Goal: Task Accomplishment & Management: Use online tool/utility

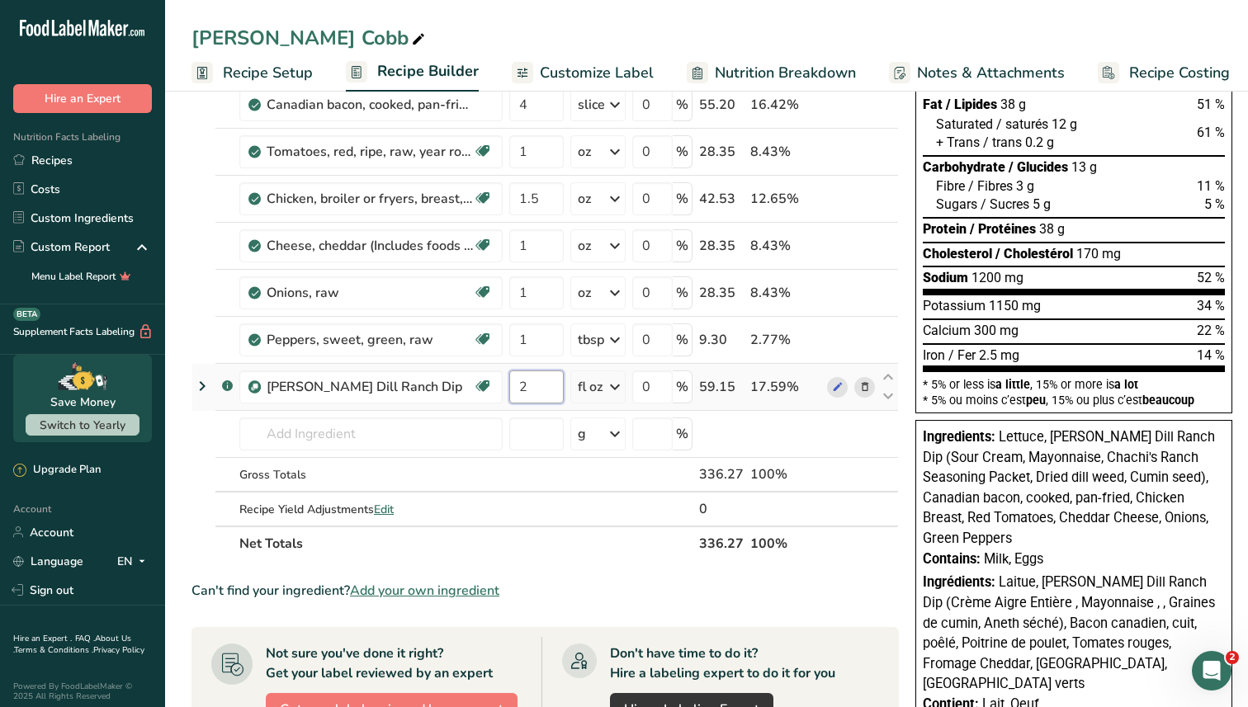
click at [541, 389] on input "2" at bounding box center [536, 387] width 54 height 33
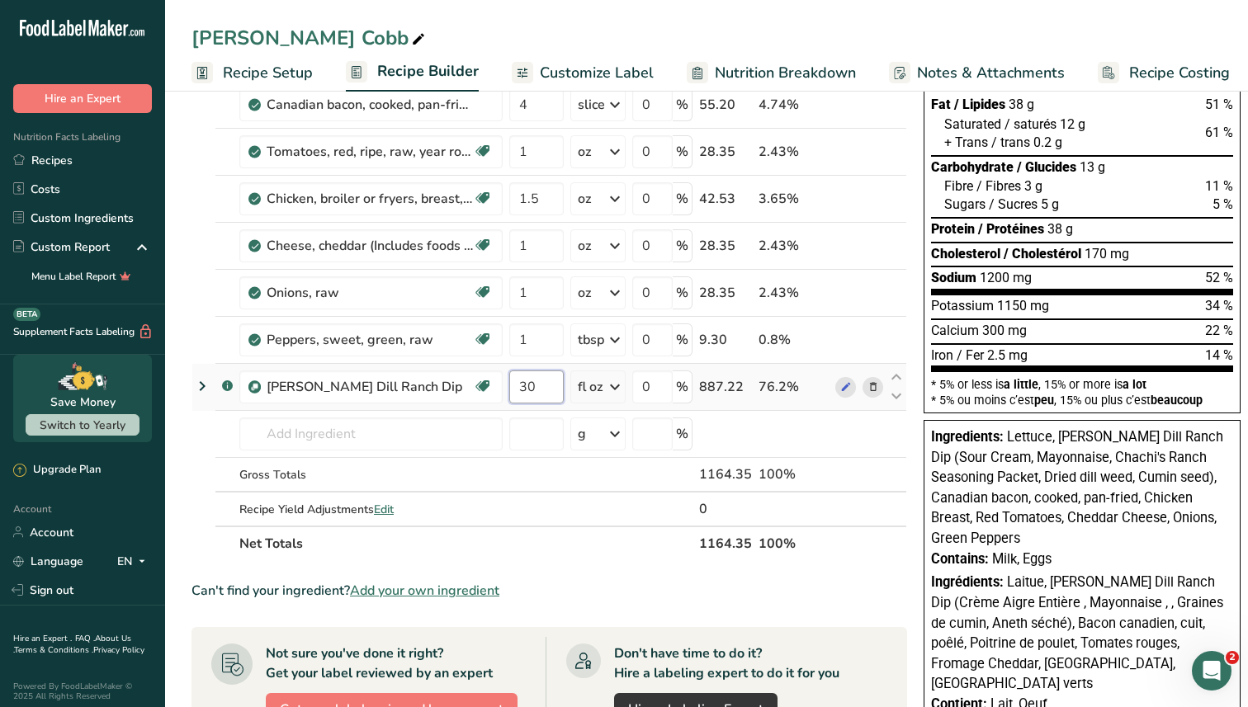
type input "30"
click at [607, 387] on div "Ingredient * Amount * Unit * Waste * .a-a{fill:#347362;}.b-a{fill:#fff;} Grams …" at bounding box center [549, 280] width 716 height 562
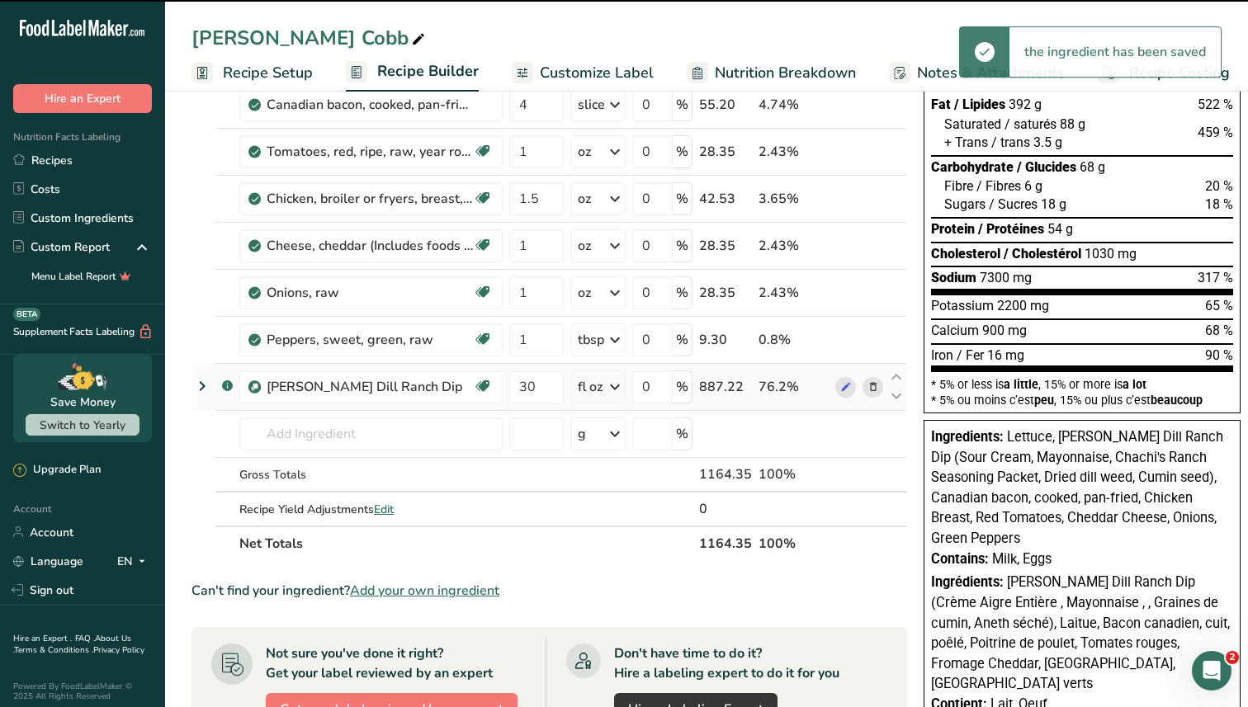
click at [607, 392] on icon at bounding box center [615, 387] width 20 height 30
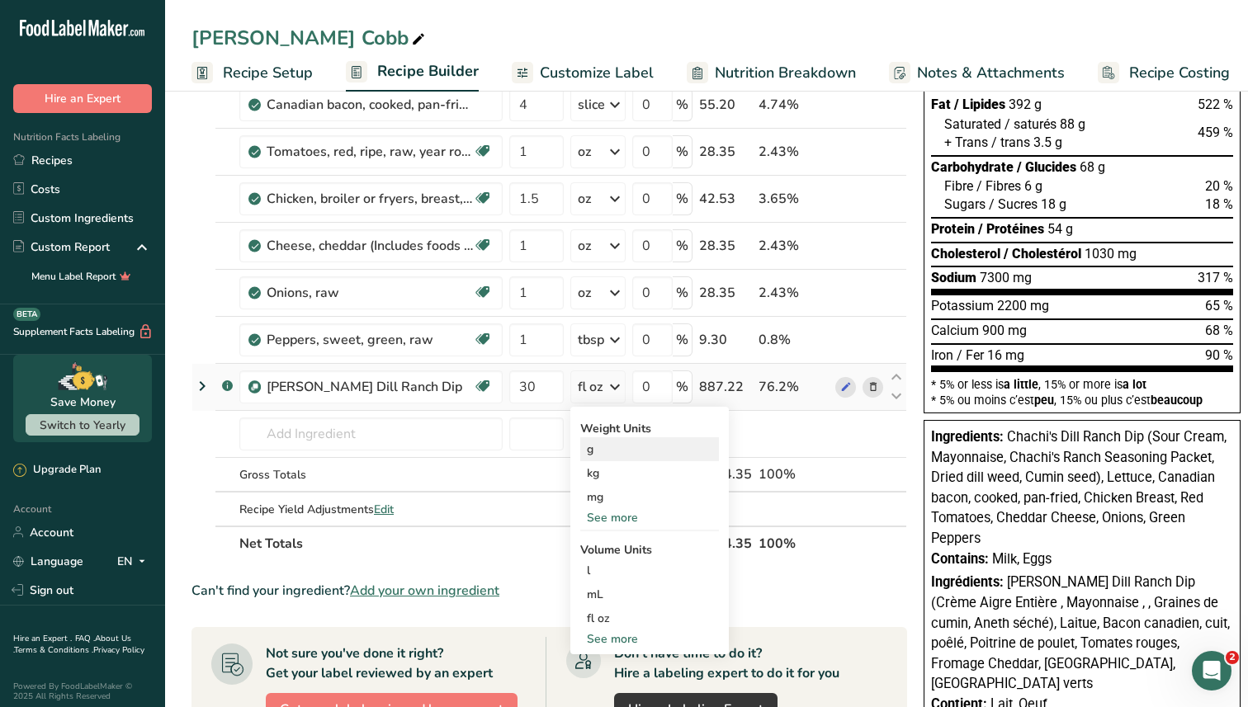
click at [602, 458] on div "g" at bounding box center [649, 449] width 139 height 24
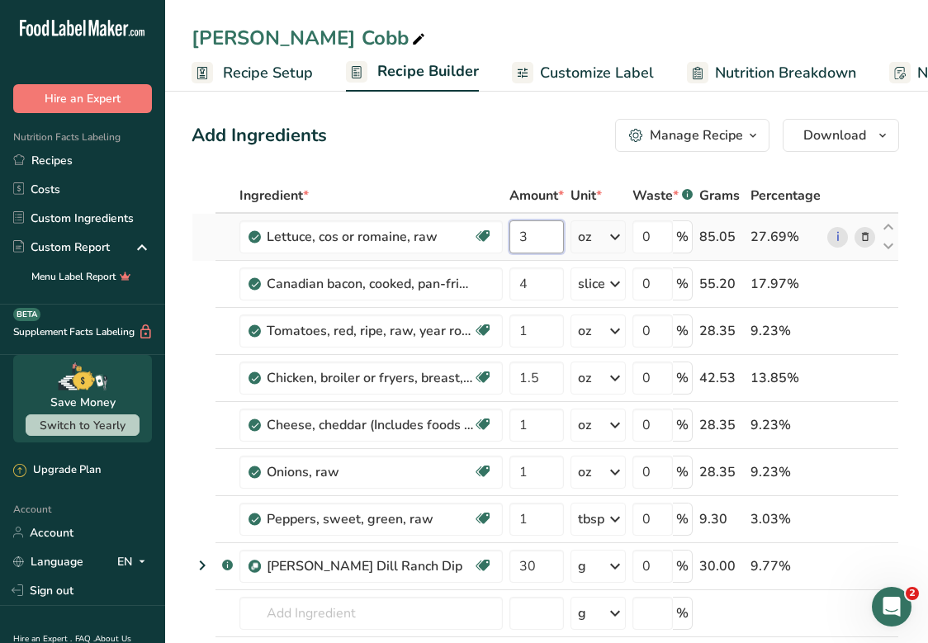
click at [540, 241] on input "3" at bounding box center [536, 236] width 54 height 33
type input "85.05"
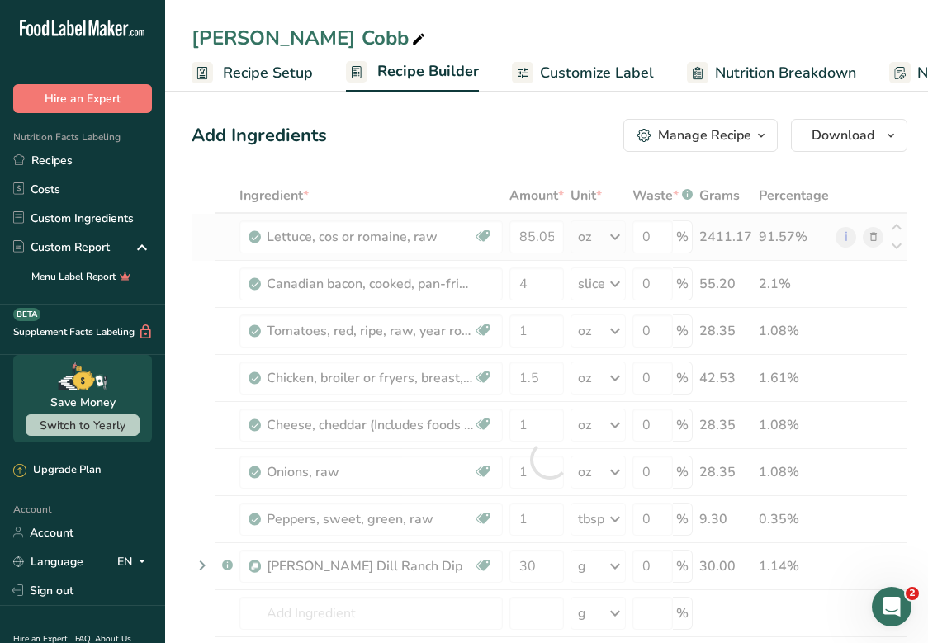
click at [604, 242] on div "Ingredient * Amount * Unit * Waste * .a-a{fill:#347362;}.b-a{fill:#fff;} Grams …" at bounding box center [549, 459] width 716 height 562
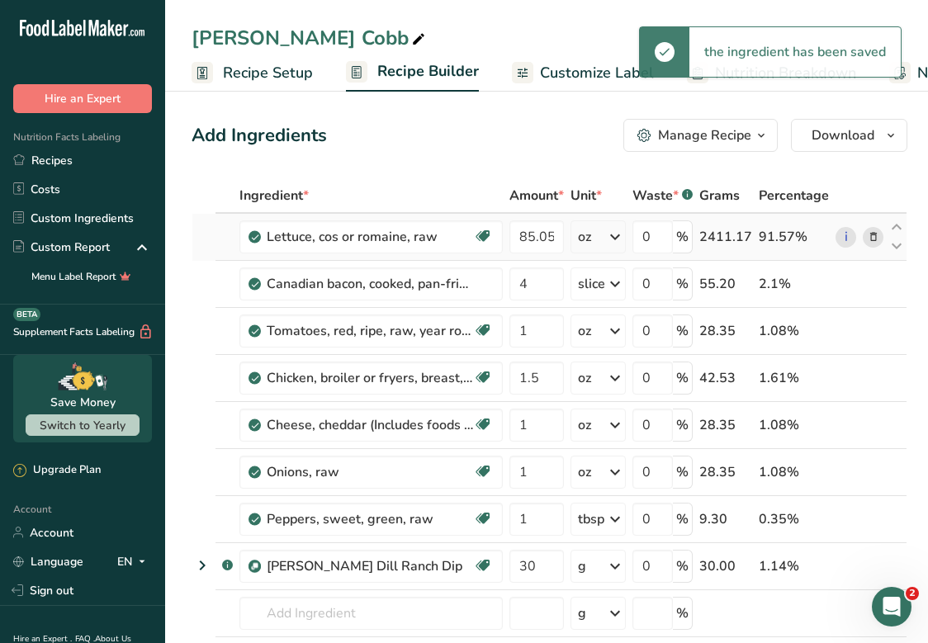
click at [603, 242] on div "oz" at bounding box center [597, 236] width 55 height 33
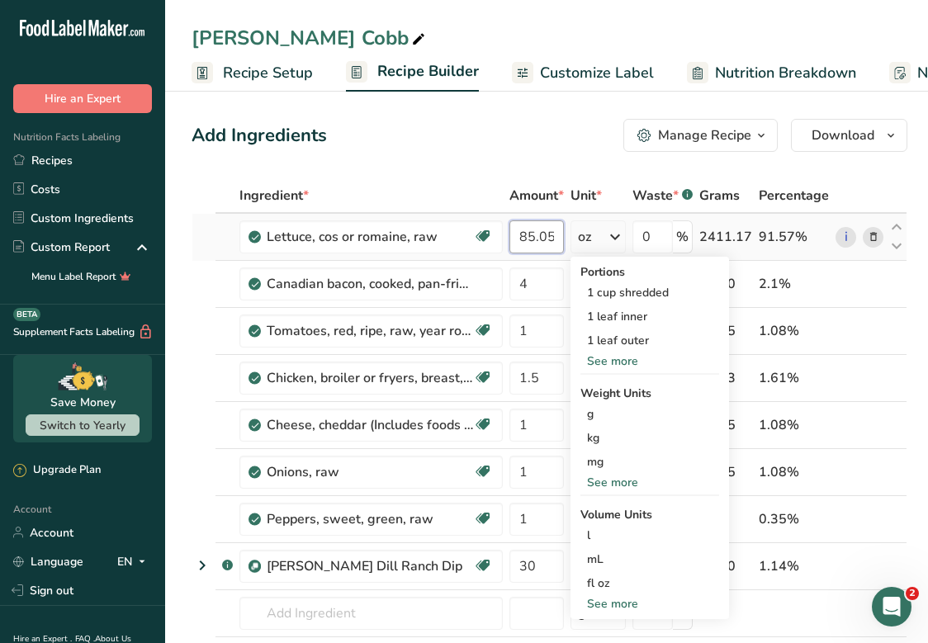
click at [542, 238] on input "85.05" at bounding box center [536, 236] width 54 height 33
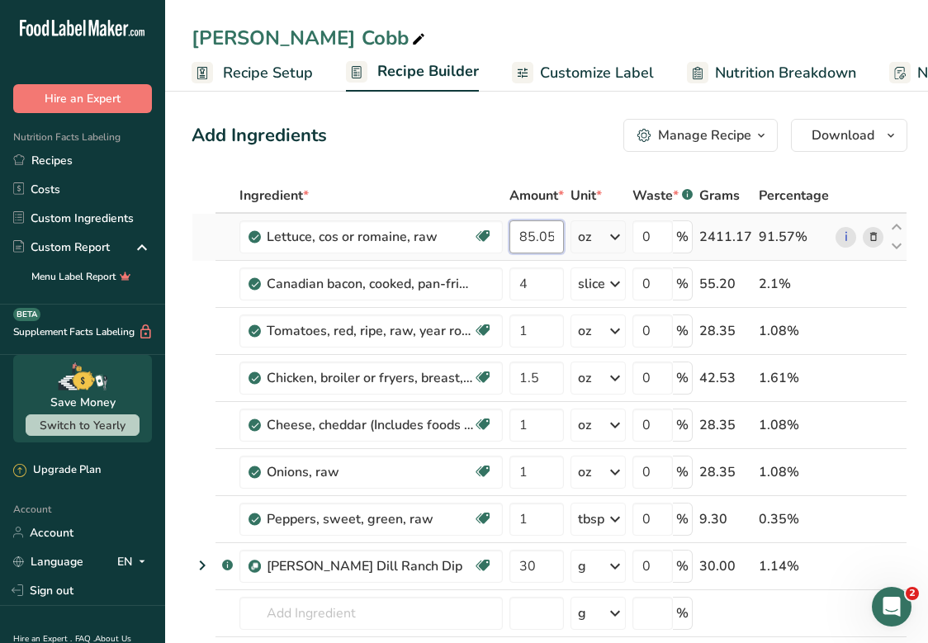
click at [556, 237] on input "85.05" at bounding box center [536, 236] width 54 height 33
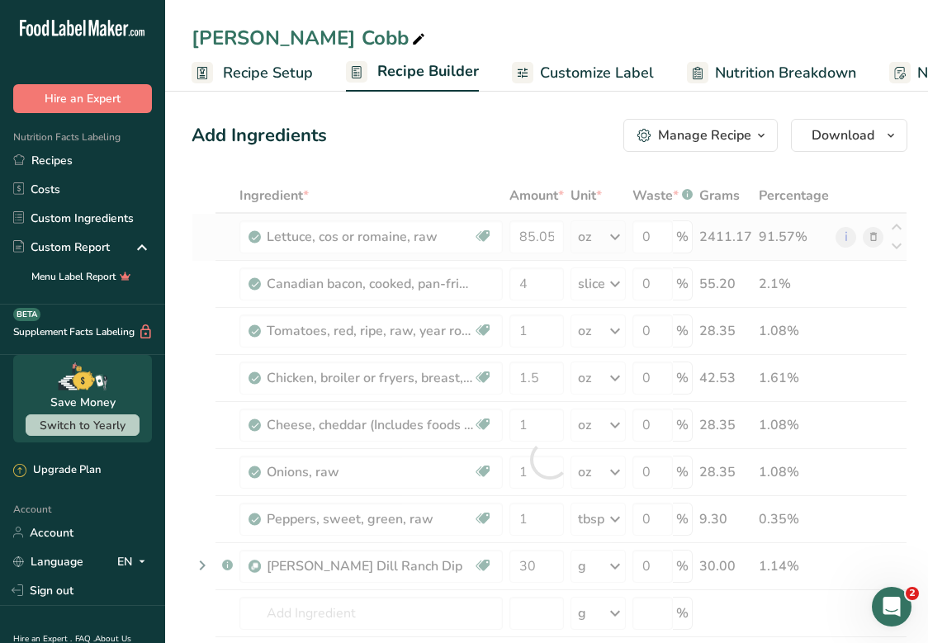
click at [593, 230] on div "Ingredient * Amount * Unit * Waste * .a-a{fill:#347362;}.b-a{fill:#fff;} Grams …" at bounding box center [549, 459] width 716 height 562
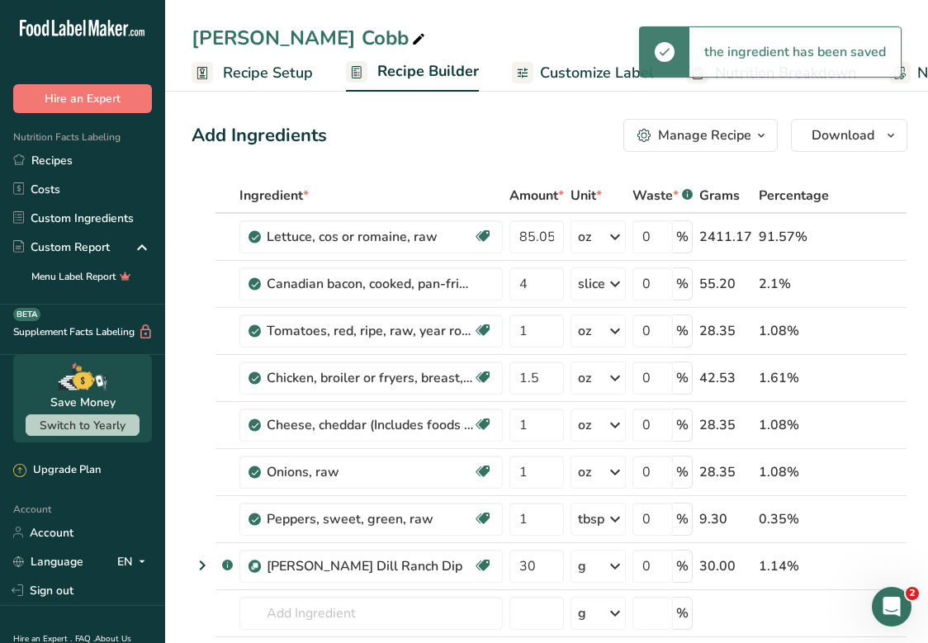
click at [593, 236] on div "oz" at bounding box center [597, 236] width 55 height 33
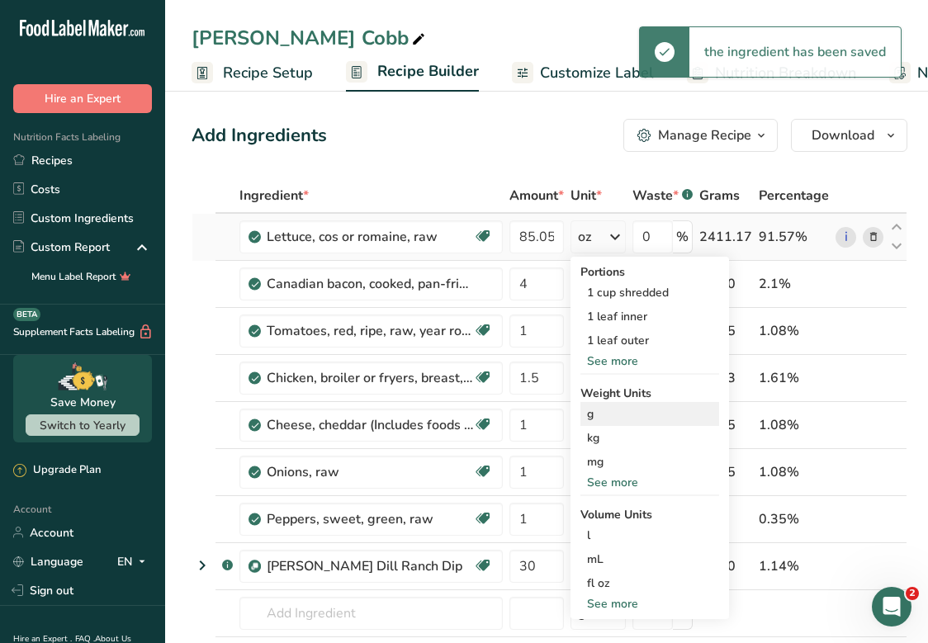
click at [607, 414] on div "g" at bounding box center [649, 414] width 139 height 24
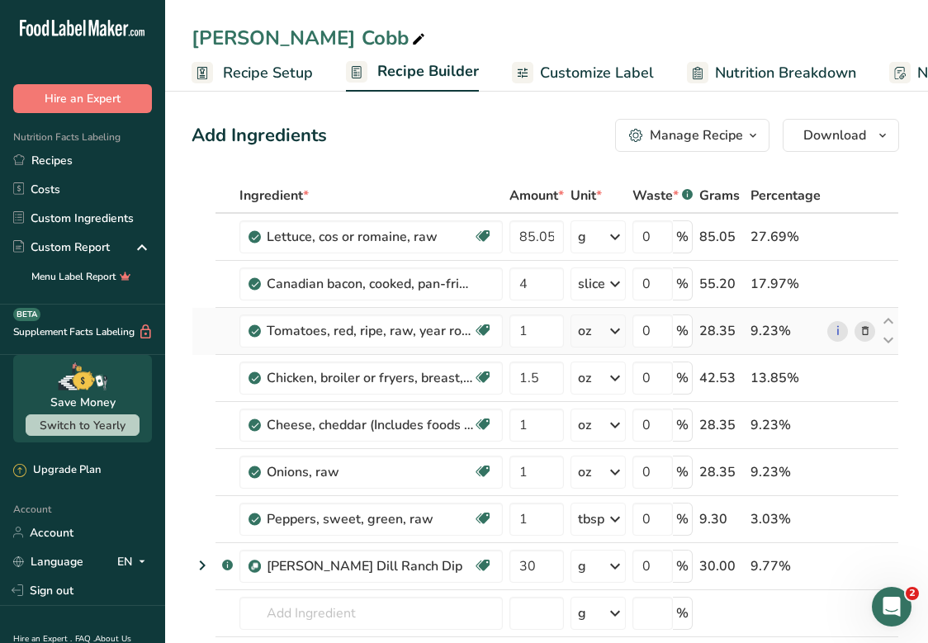
click at [593, 329] on div "oz" at bounding box center [597, 330] width 55 height 33
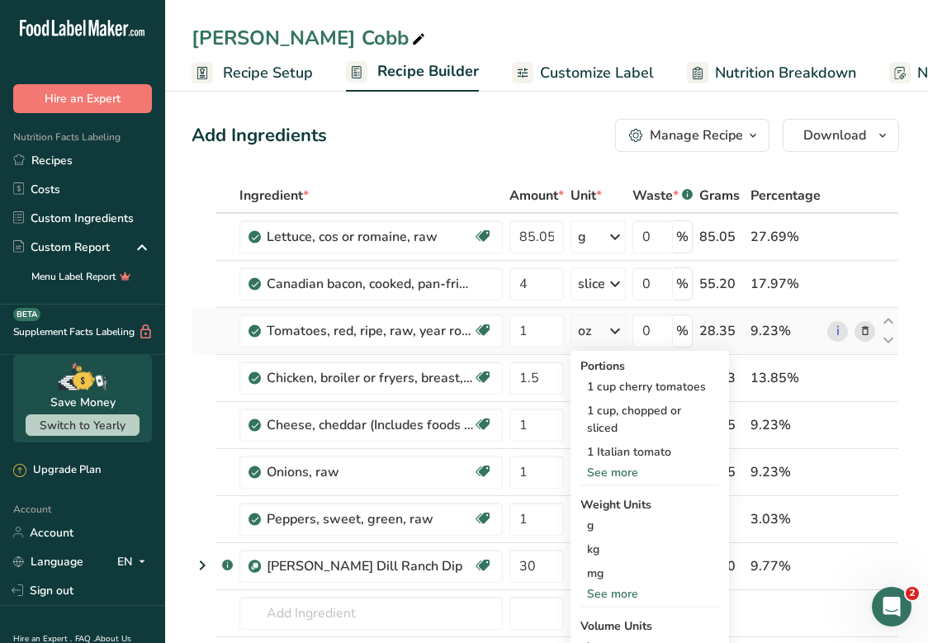
click at [598, 470] on div "See more" at bounding box center [649, 472] width 139 height 17
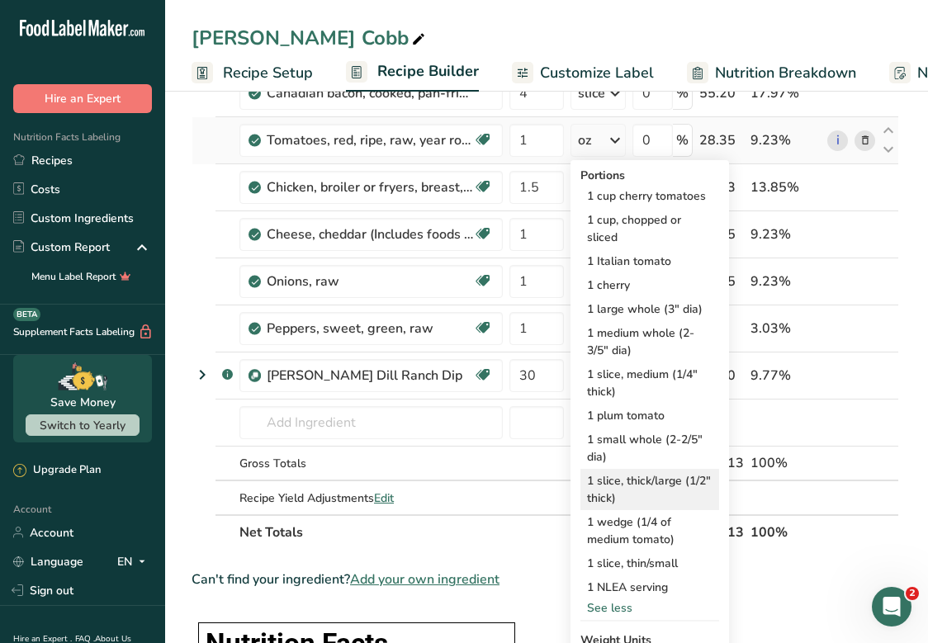
scroll to position [210, 0]
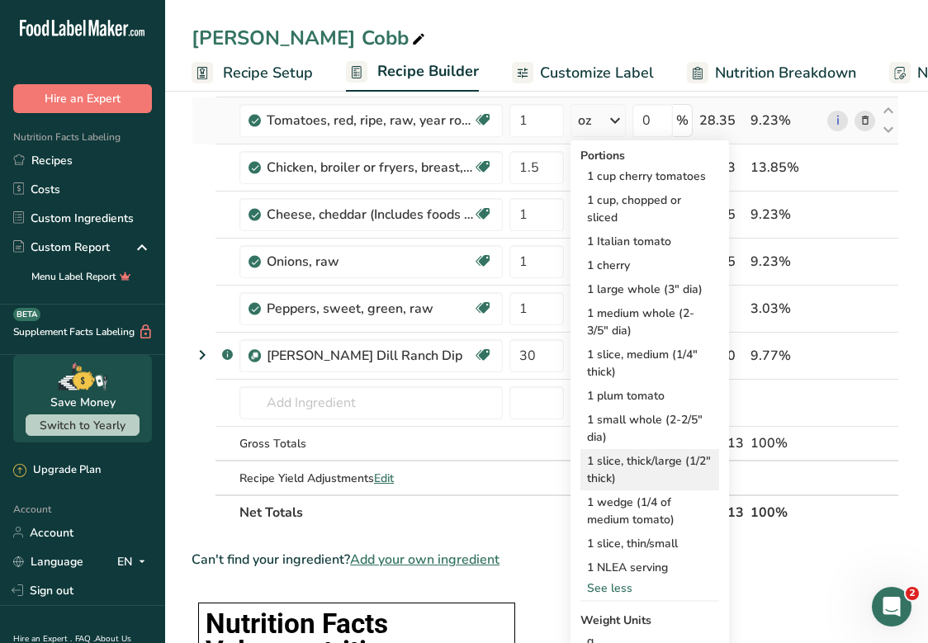
click at [632, 480] on div "1 slice, thick/large (1/2" thick)" at bounding box center [649, 469] width 139 height 41
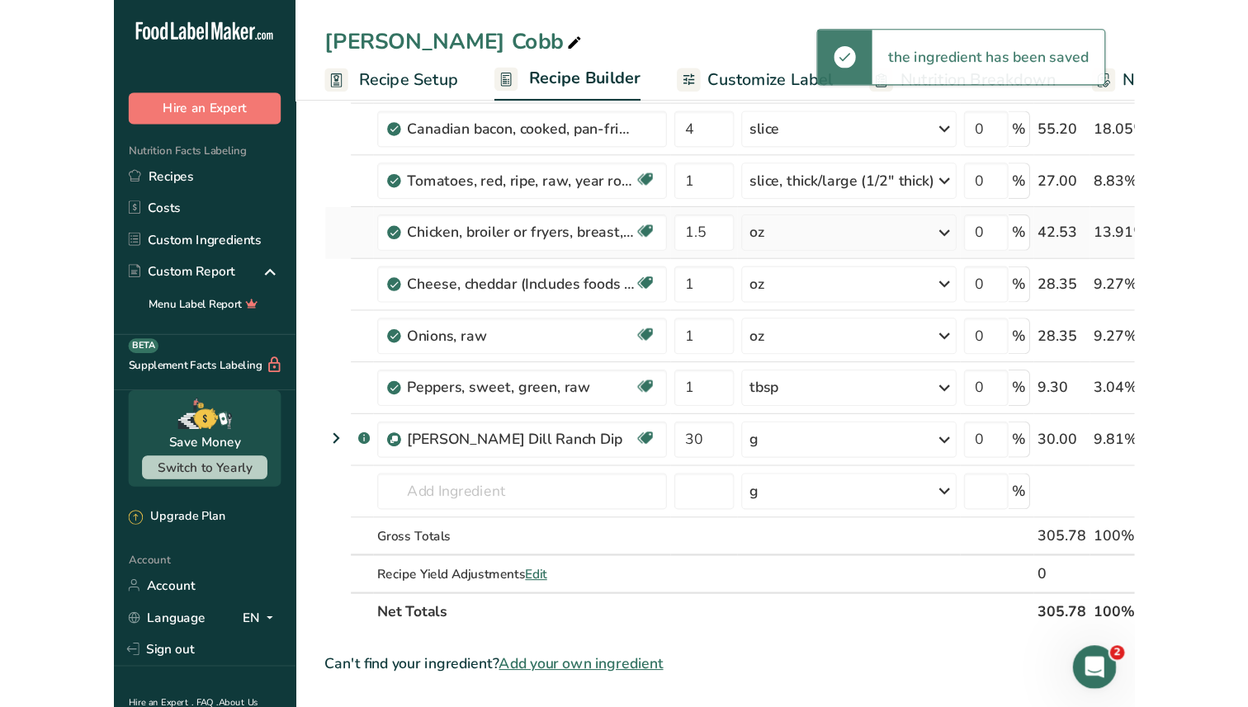
scroll to position [166, 0]
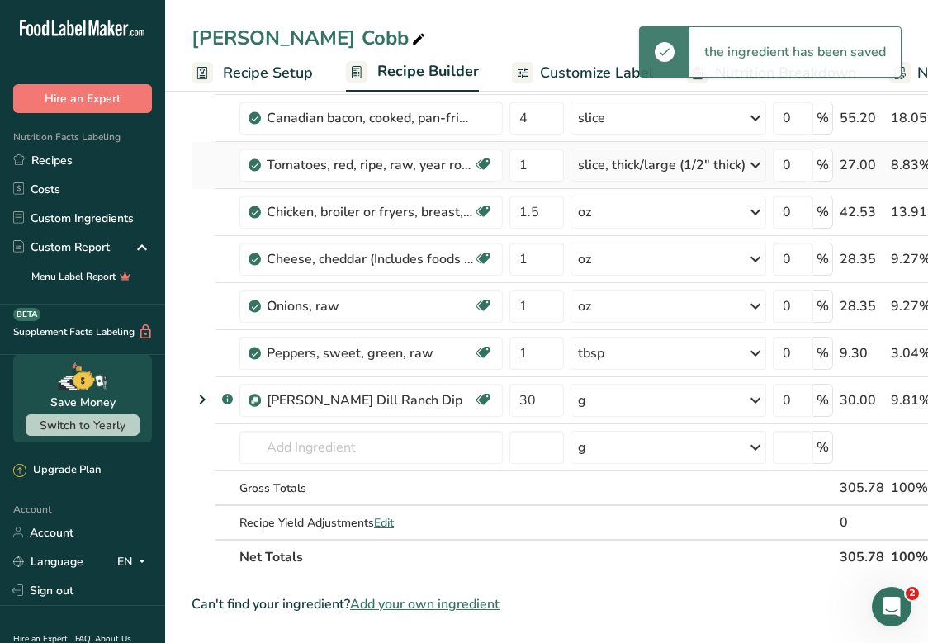
click at [597, 173] on div "slice, thick/large (1/2" thick)" at bounding box center [662, 165] width 168 height 20
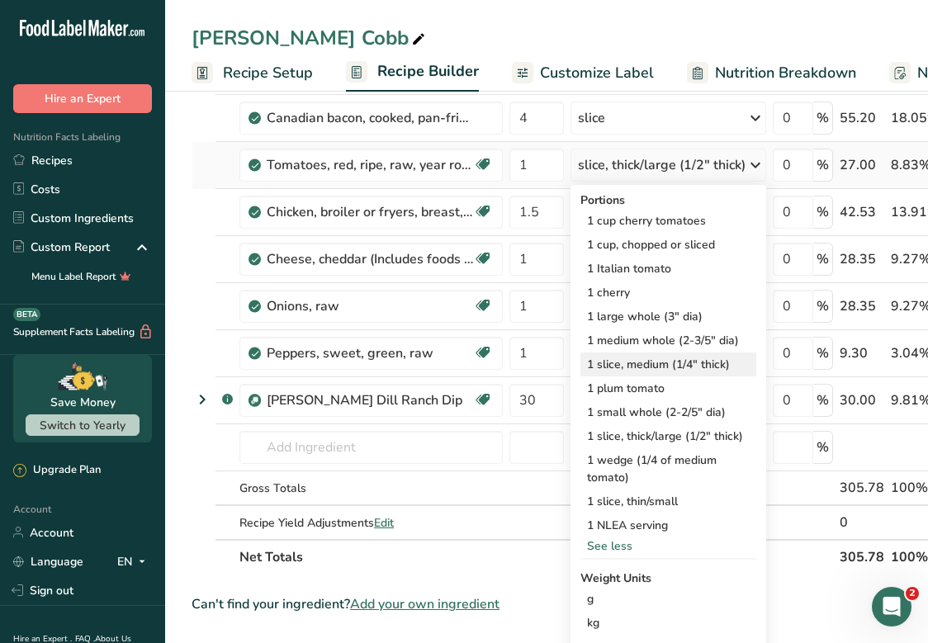
click at [638, 365] on div "1 slice, medium (1/4" thick)" at bounding box center [668, 364] width 176 height 24
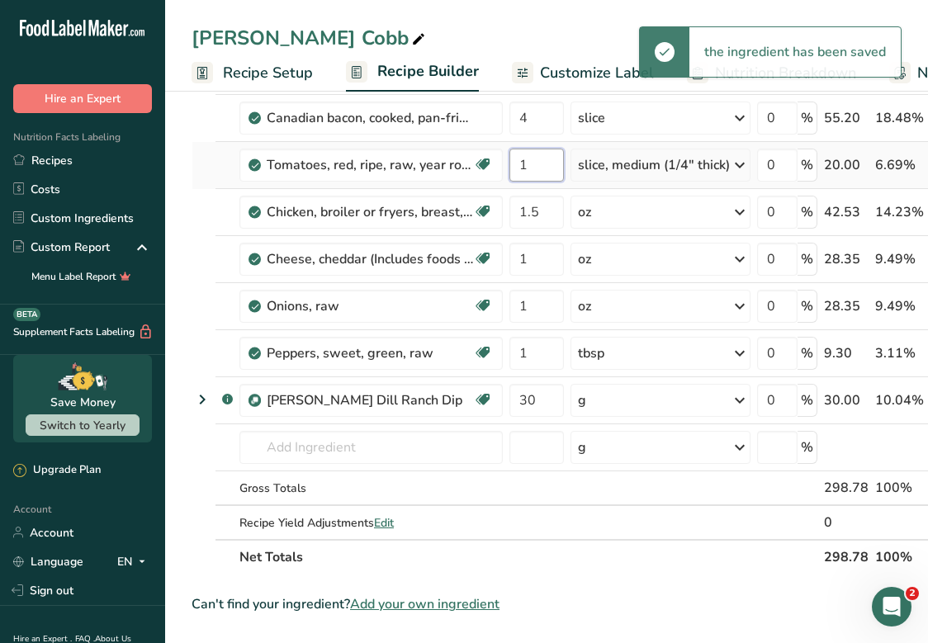
click at [536, 167] on input "1" at bounding box center [536, 165] width 54 height 33
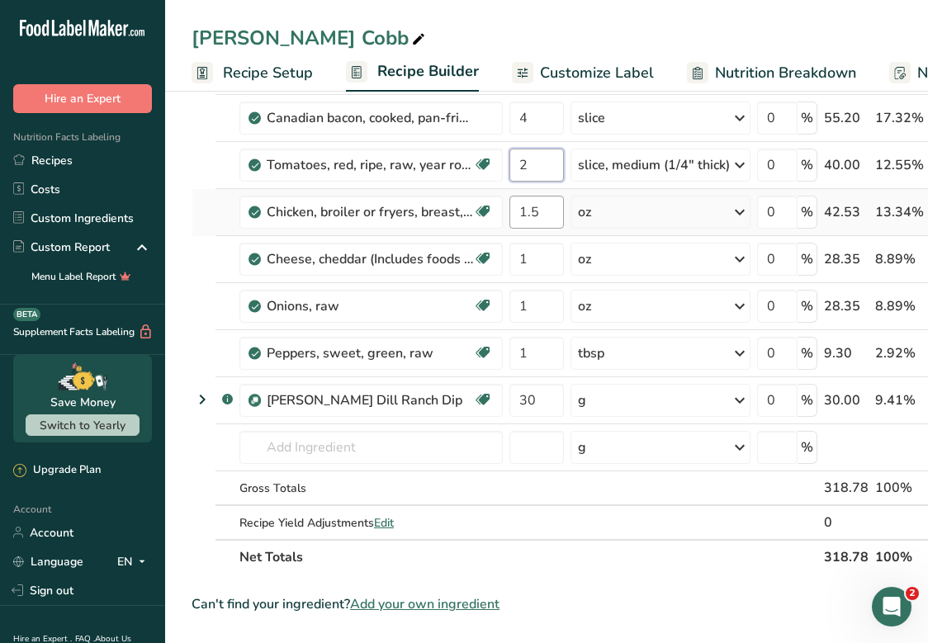
type input "2"
click at [527, 218] on div "Ingredient * Amount * Unit * Waste * .a-a{fill:#347362;}.b-a{fill:#fff;} Grams …" at bounding box center [607, 293] width 832 height 562
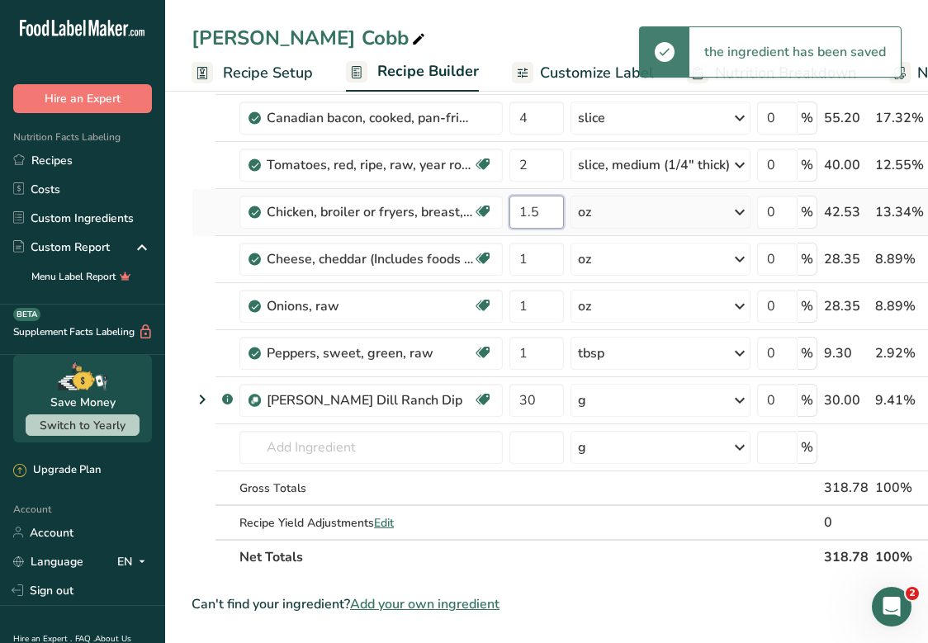
click at [543, 215] on input "1.5" at bounding box center [536, 212] width 54 height 33
type input "1"
type input "45"
click at [649, 214] on div "Ingredient * Amount * Unit * Waste * .a-a{fill:#347362;}.b-a{fill:#fff;} Grams …" at bounding box center [611, 293] width 840 height 562
click at [646, 214] on div "oz" at bounding box center [660, 212] width 180 height 33
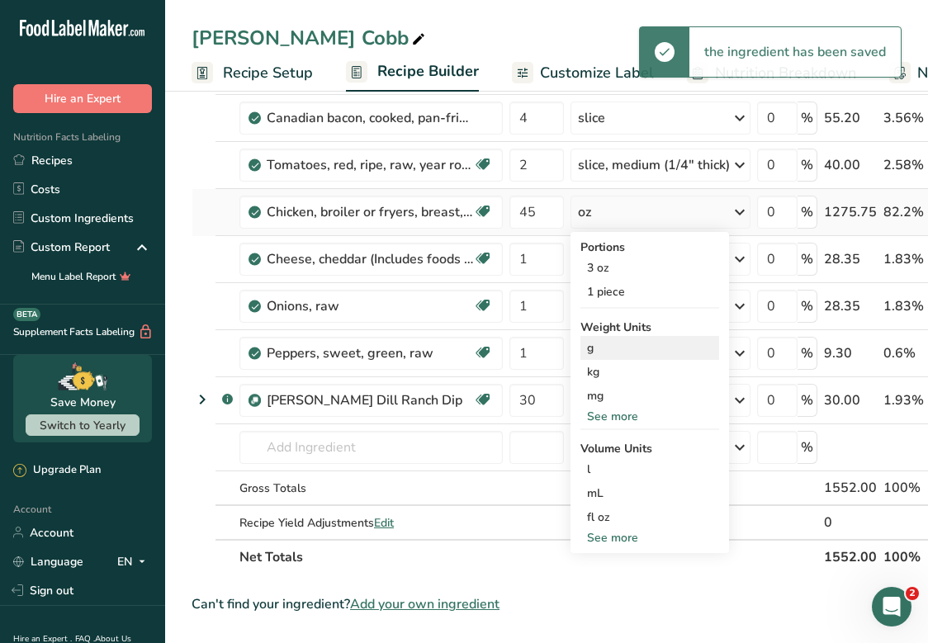
click at [618, 344] on div "g" at bounding box center [649, 348] width 139 height 24
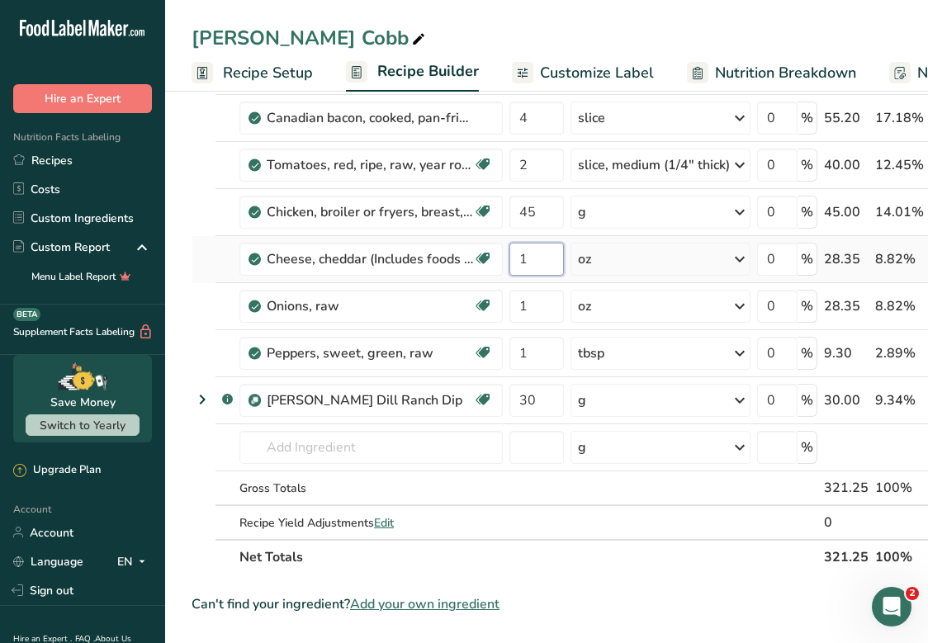
click at [548, 257] on input "1" at bounding box center [536, 259] width 54 height 33
type input "30"
click at [636, 258] on div "Ingredient * Amount * Unit * Waste * .a-a{fill:#347362;}.b-a{fill:#fff;} Grams …" at bounding box center [611, 293] width 840 height 562
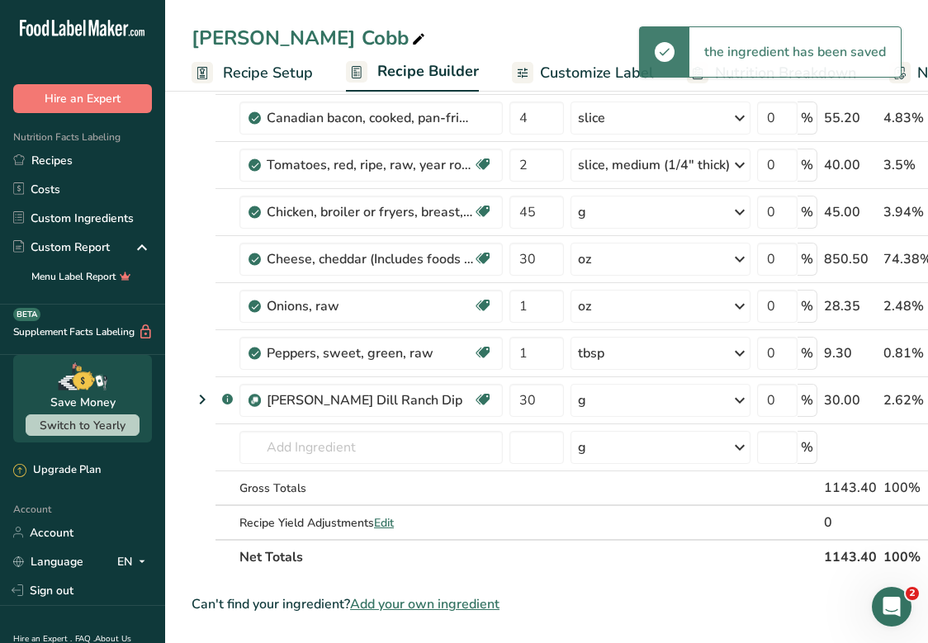
click at [636, 259] on div "oz" at bounding box center [660, 259] width 180 height 33
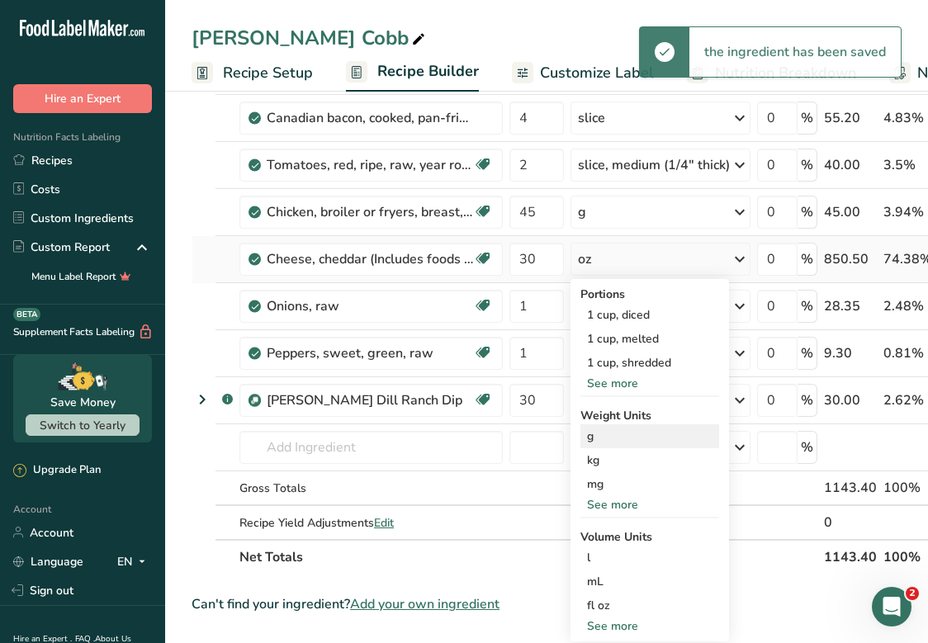
click at [619, 437] on div "g" at bounding box center [649, 436] width 139 height 24
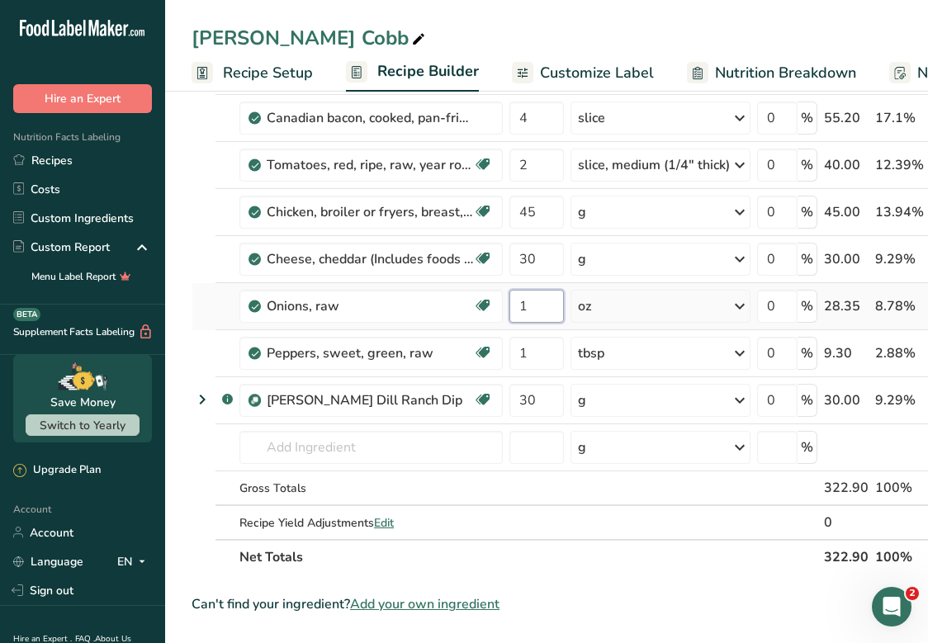
click at [534, 311] on input "1" at bounding box center [536, 306] width 54 height 33
type input "30"
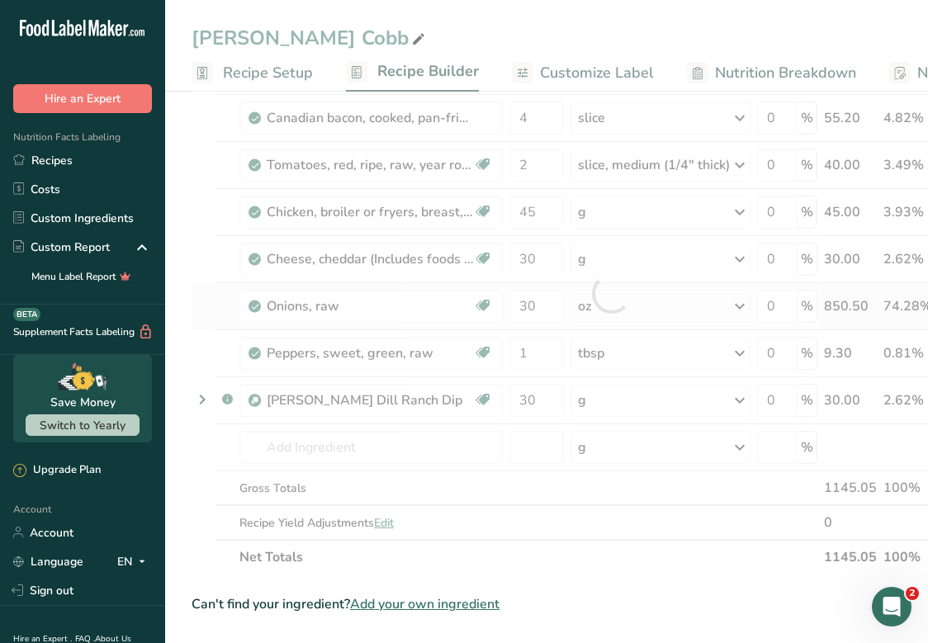
click at [614, 307] on div "Ingredient * Amount * Unit * Waste * .a-a{fill:#347362;}.b-a{fill:#fff;} Grams …" at bounding box center [611, 293] width 840 height 562
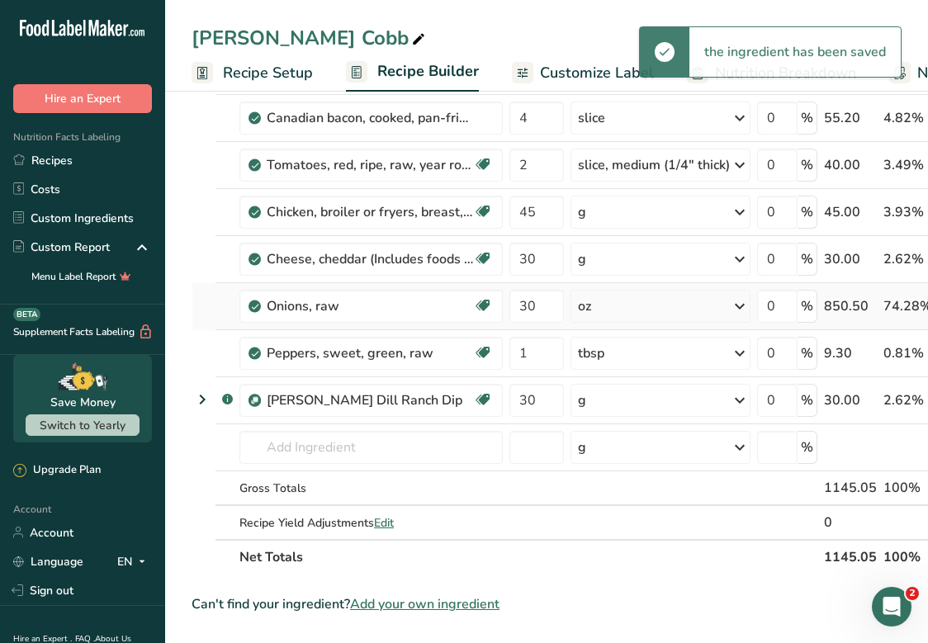
click at [614, 307] on div "oz" at bounding box center [660, 306] width 180 height 33
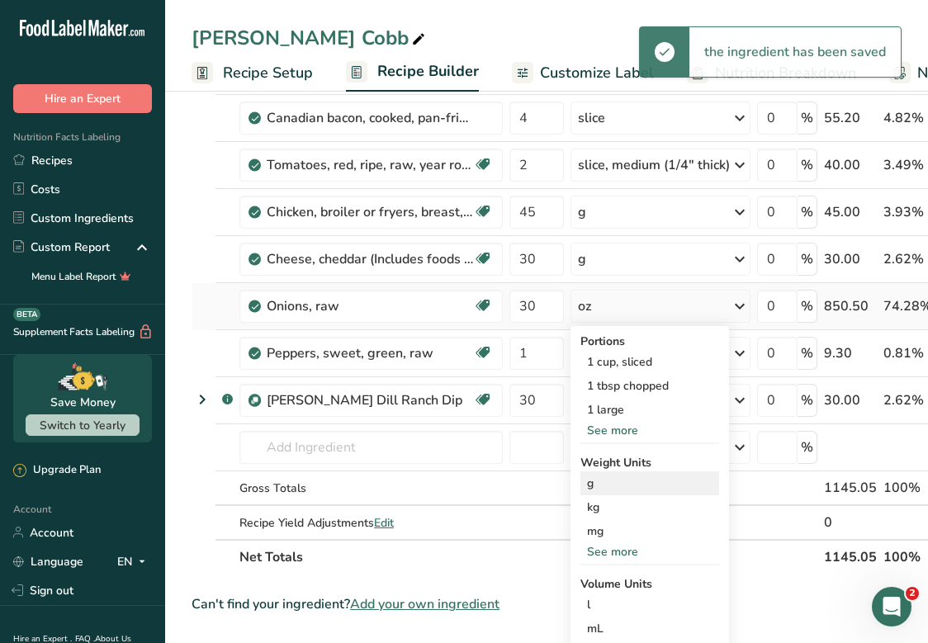
click at [615, 478] on div "g" at bounding box center [649, 483] width 139 height 24
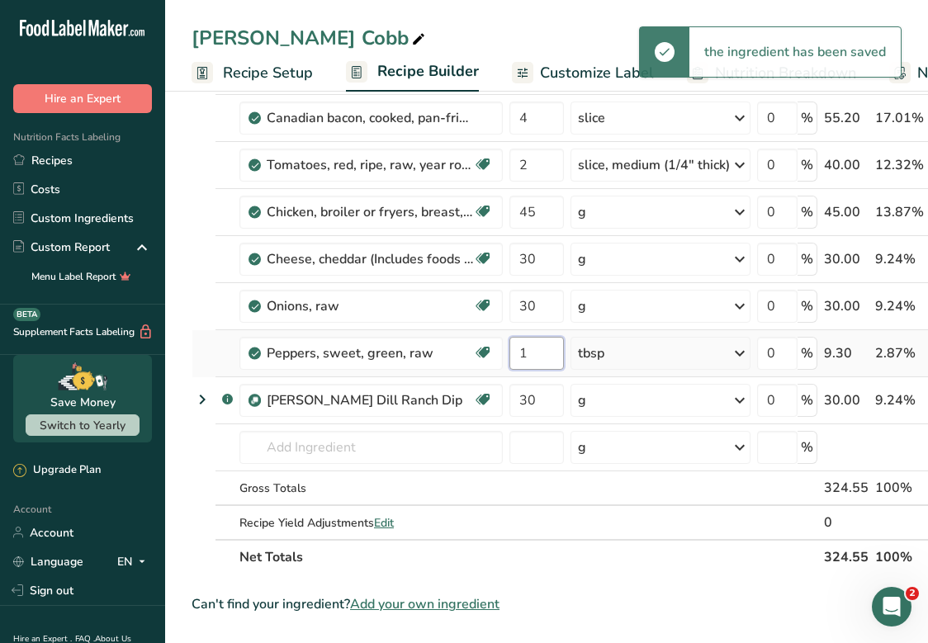
click at [549, 352] on input "1" at bounding box center [536, 353] width 54 height 33
type input "30"
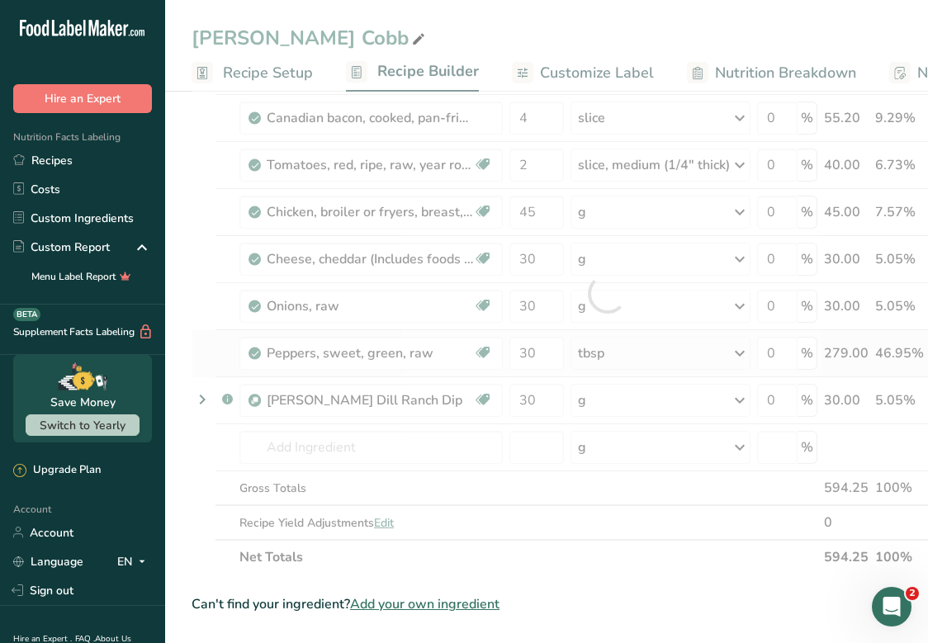
click at [622, 357] on div "Ingredient * Amount * Unit * Waste * .a-a{fill:#347362;}.b-a{fill:#fff;} Grams …" at bounding box center [607, 293] width 832 height 562
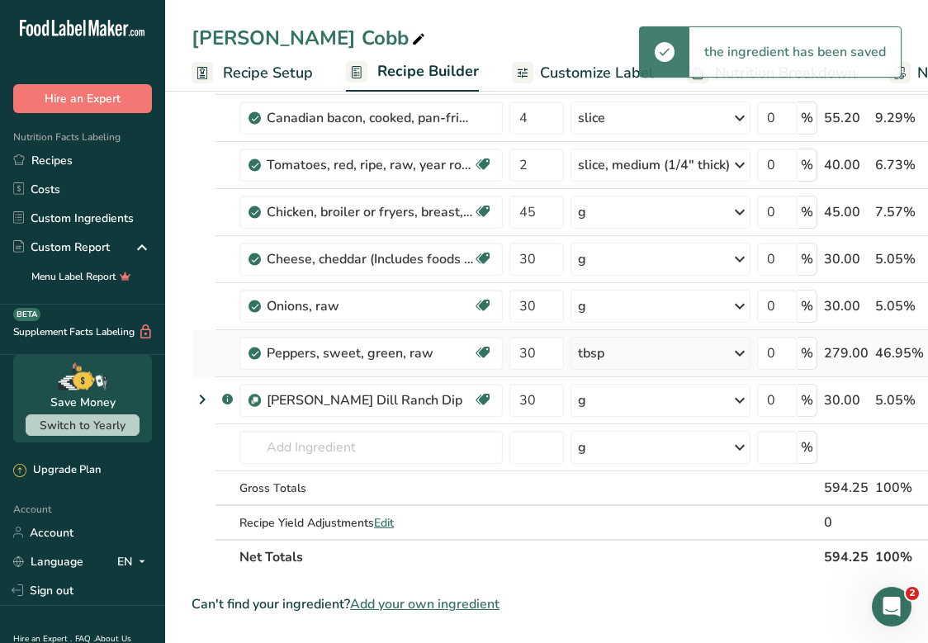
click at [615, 355] on div "tbsp" at bounding box center [660, 353] width 180 height 33
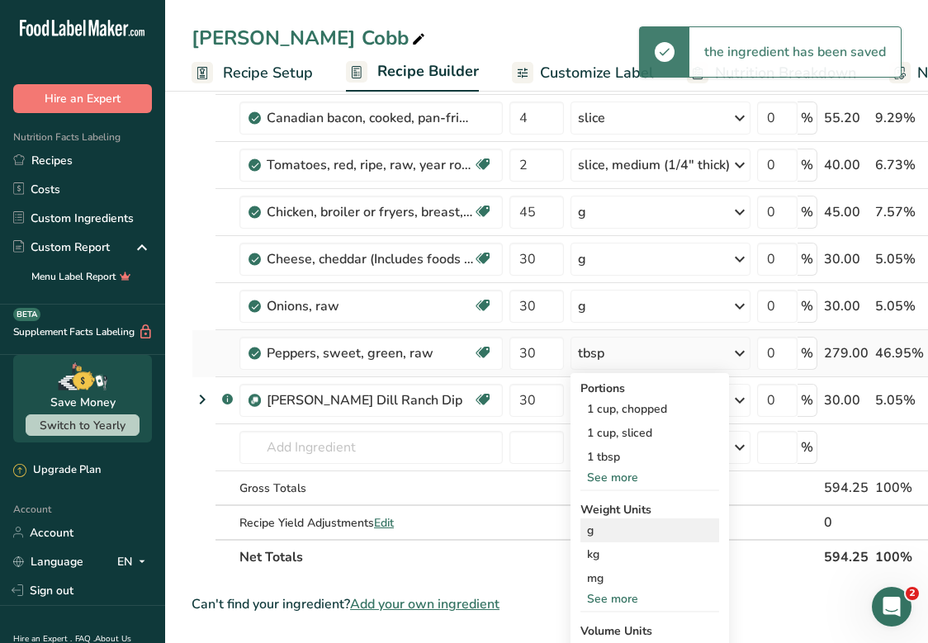
click at [626, 528] on div "g" at bounding box center [649, 530] width 139 height 24
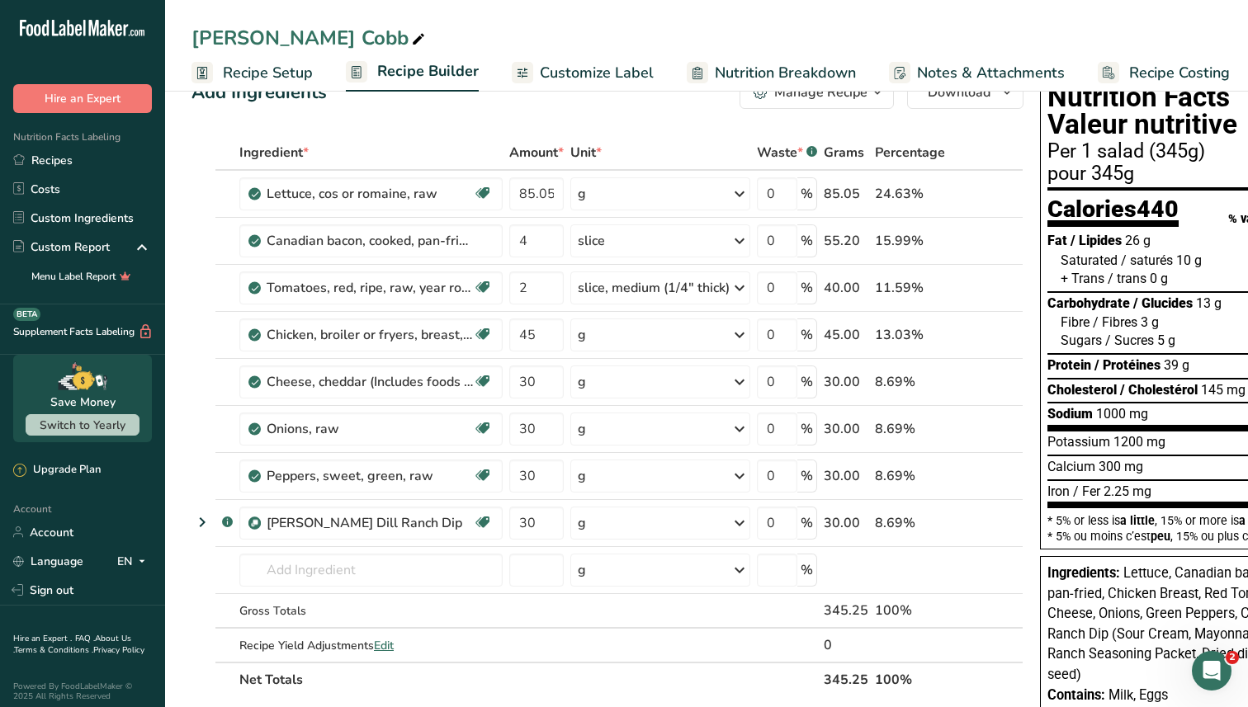
scroll to position [0, 0]
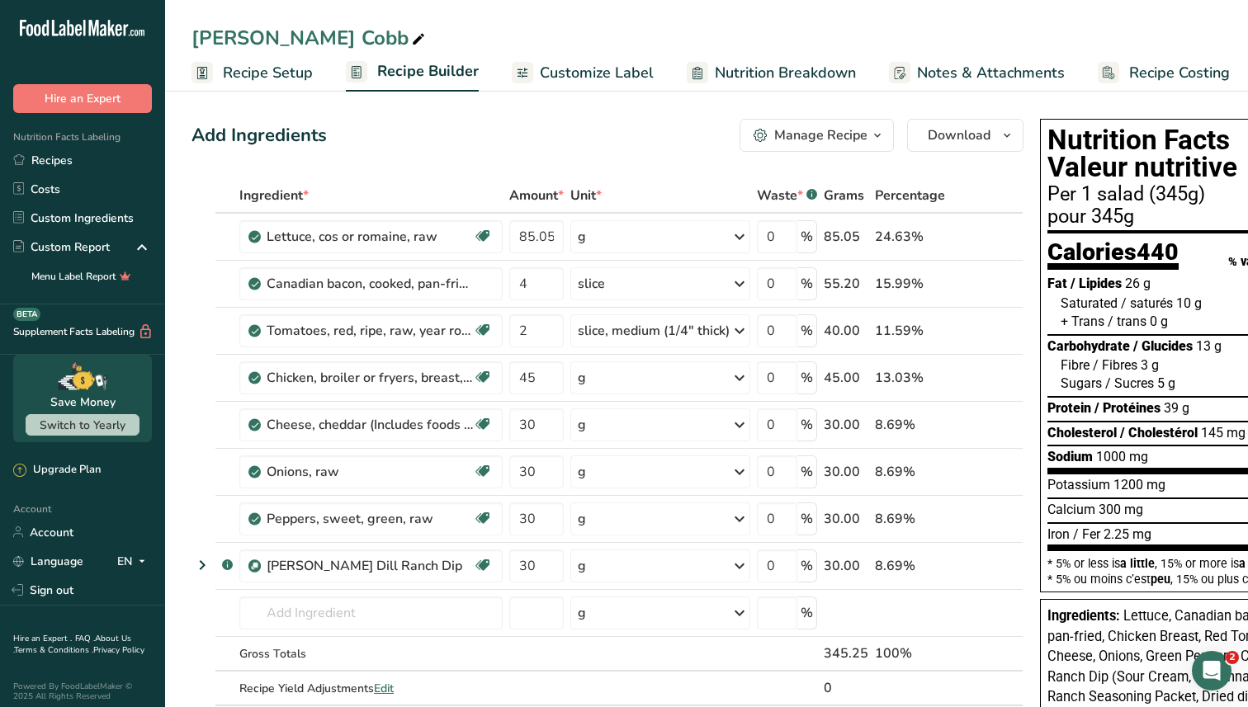
click at [582, 71] on span "Customize Label" at bounding box center [597, 73] width 114 height 22
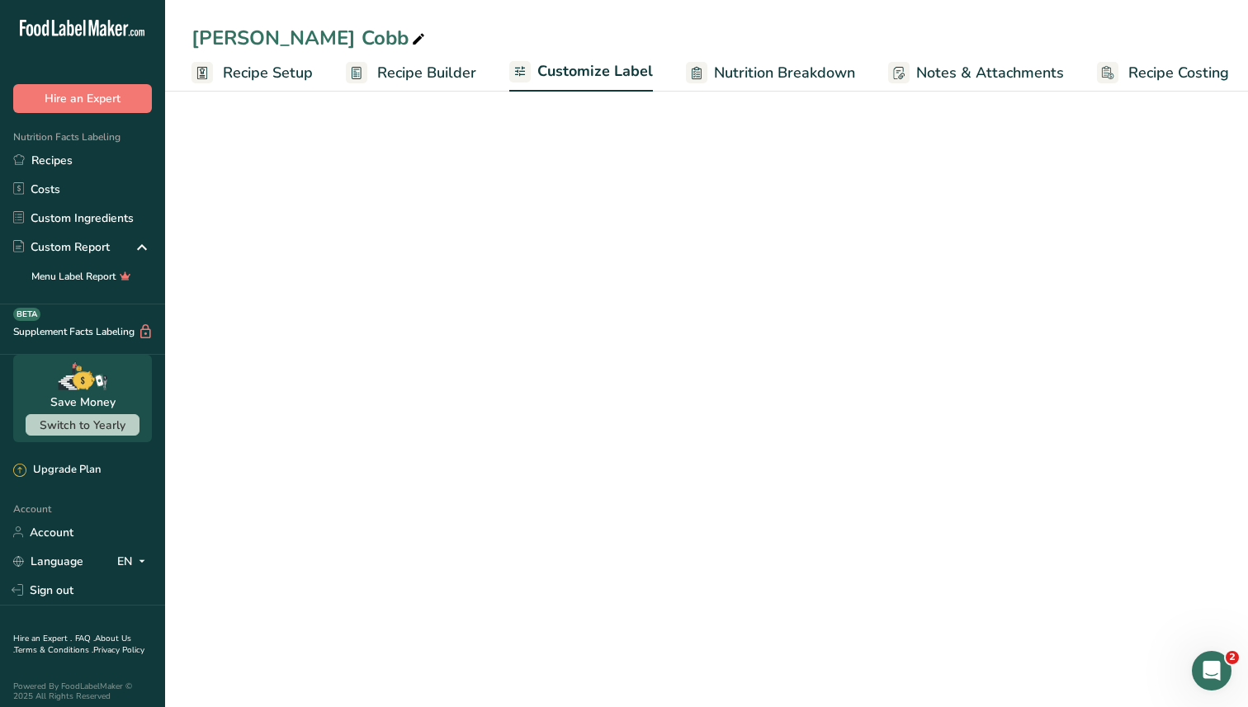
scroll to position [0, 7]
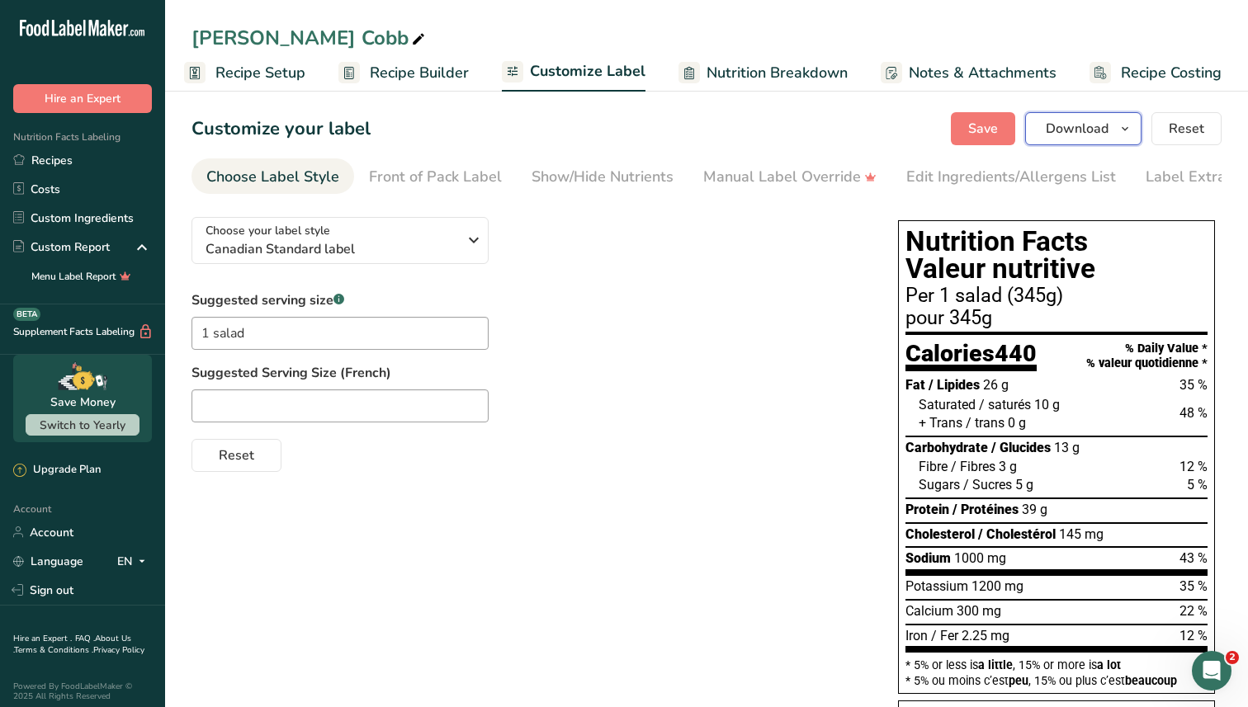
click at [1120, 131] on icon "button" at bounding box center [1124, 129] width 13 height 21
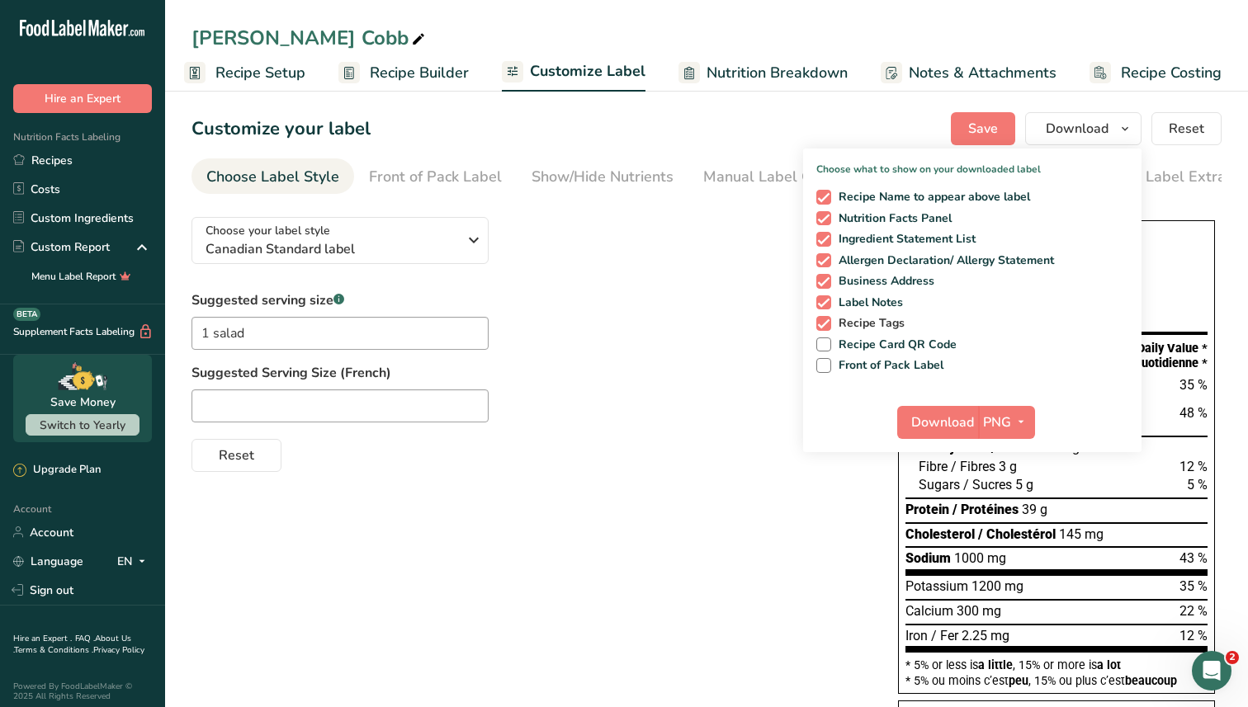
click at [834, 322] on span "Recipe Tags" at bounding box center [868, 323] width 74 height 15
click at [827, 322] on input "Recipe Tags" at bounding box center [821, 323] width 11 height 11
checkbox input "false"
click at [825, 299] on span at bounding box center [823, 302] width 15 height 15
click at [825, 299] on input "Label Notes" at bounding box center [821, 302] width 11 height 11
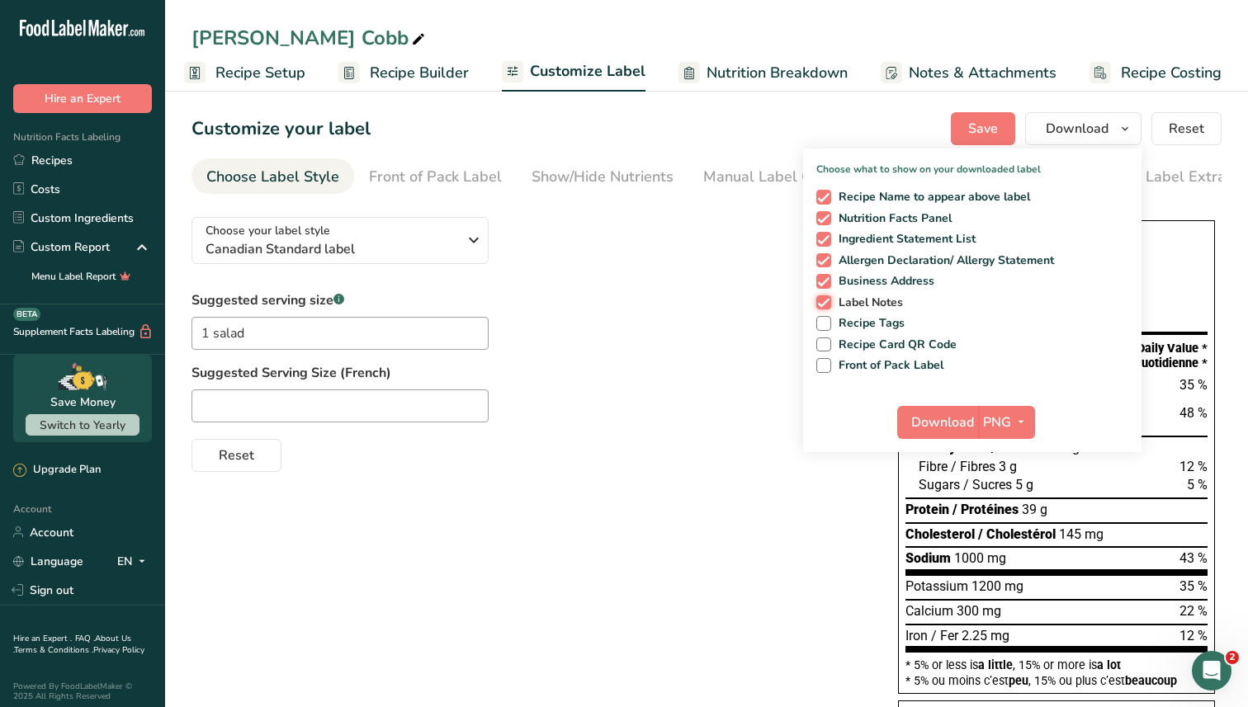
checkbox input "false"
click at [825, 272] on div "Recipe Name to appear above label Nutrition Facts Panel Ingredient Statement Li…" at bounding box center [972, 278] width 338 height 190
click at [823, 255] on span at bounding box center [823, 260] width 15 height 15
click at [823, 255] on input "Allergen Declaration/ Allergy Statement" at bounding box center [821, 260] width 11 height 11
checkbox input "false"
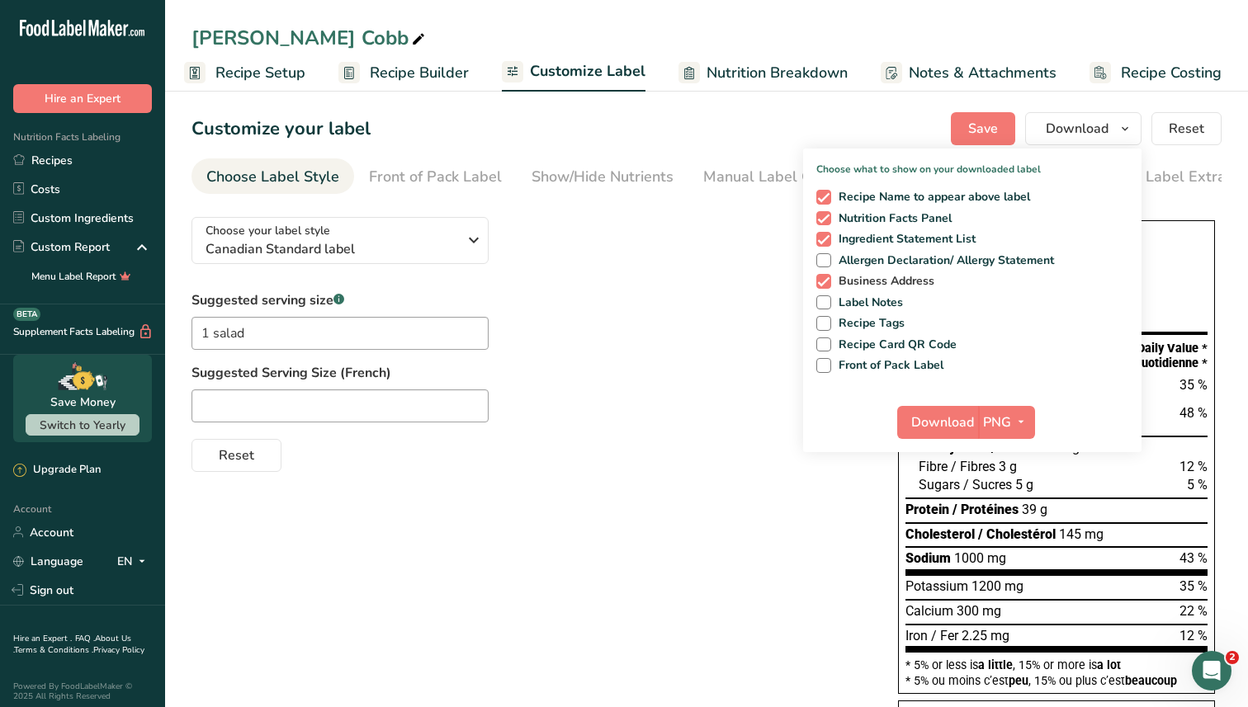
click at [823, 273] on div "Recipe Name to appear above label Nutrition Facts Panel Ingredient Statement Li…" at bounding box center [972, 278] width 338 height 190
click at [824, 278] on span at bounding box center [823, 281] width 15 height 15
click at [824, 278] on input "Business Address" at bounding box center [821, 281] width 11 height 11
checkbox input "false"
click at [825, 241] on span at bounding box center [823, 239] width 15 height 15
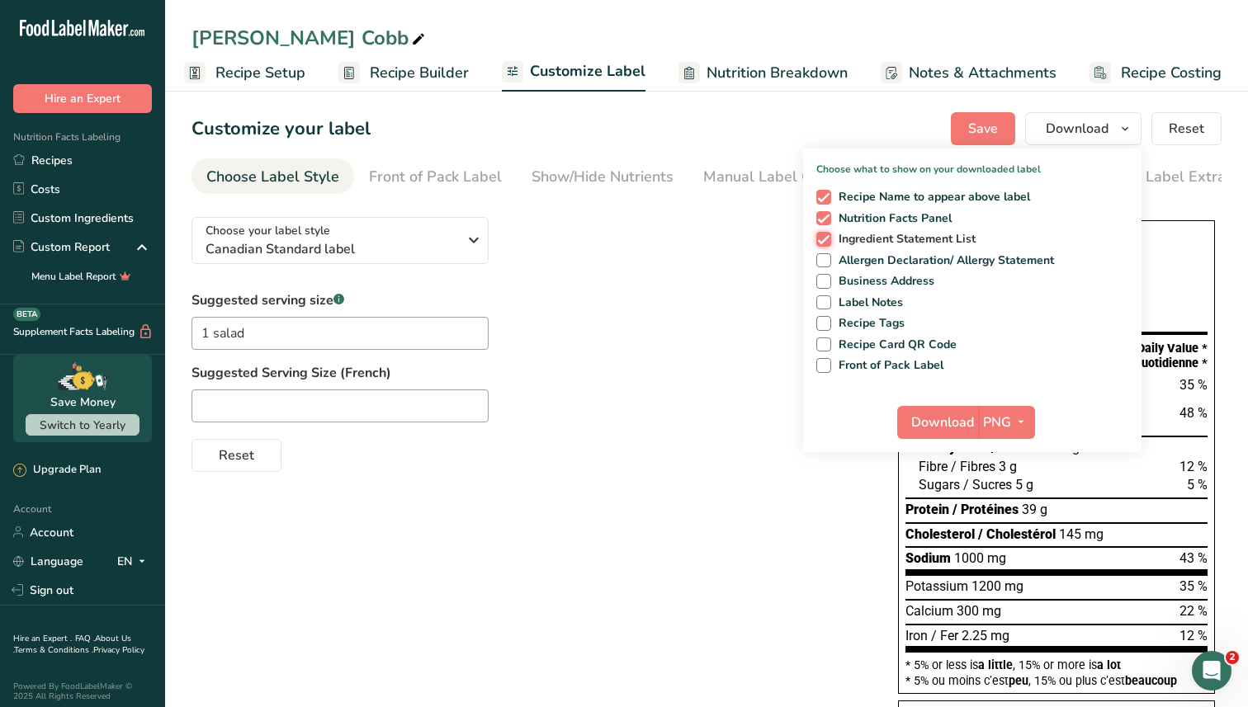
click at [825, 241] on input "Ingredient Statement List" at bounding box center [821, 239] width 11 height 11
checkbox input "false"
click at [823, 191] on span at bounding box center [823, 197] width 15 height 15
click at [823, 191] on input "Recipe Name to appear above label" at bounding box center [821, 196] width 11 height 11
checkbox input "false"
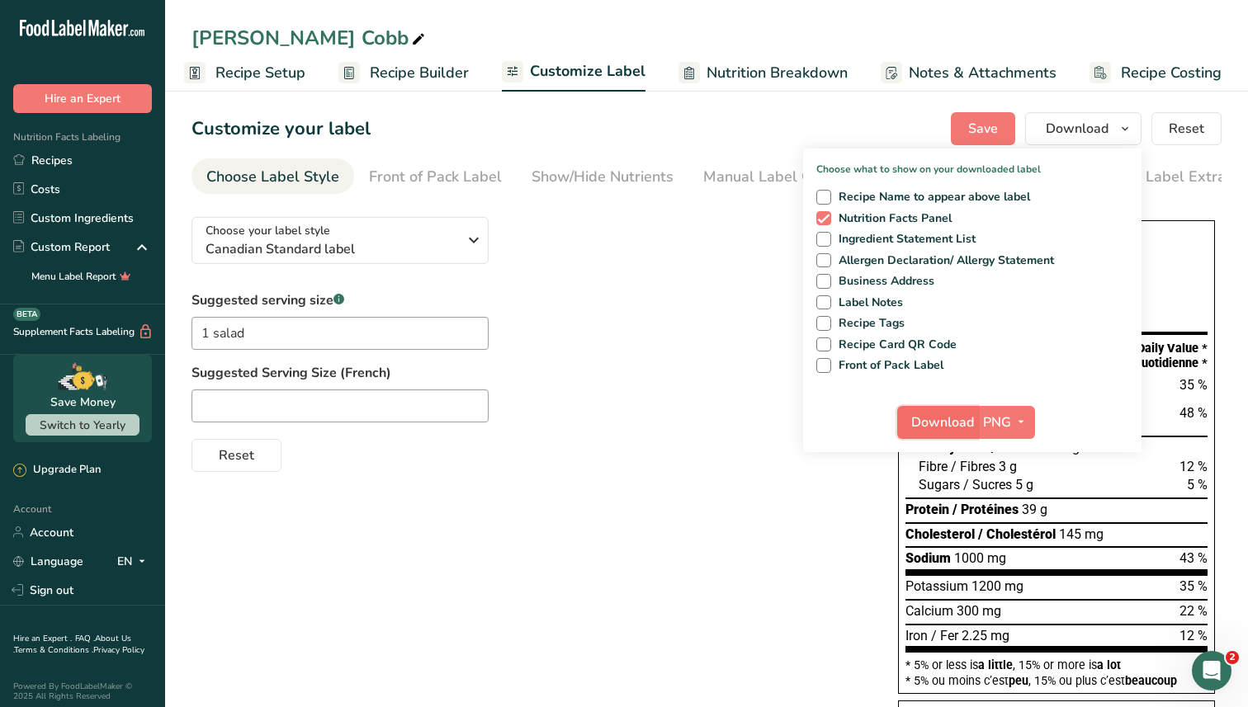
click at [938, 423] on span "Download" at bounding box center [942, 423] width 63 height 20
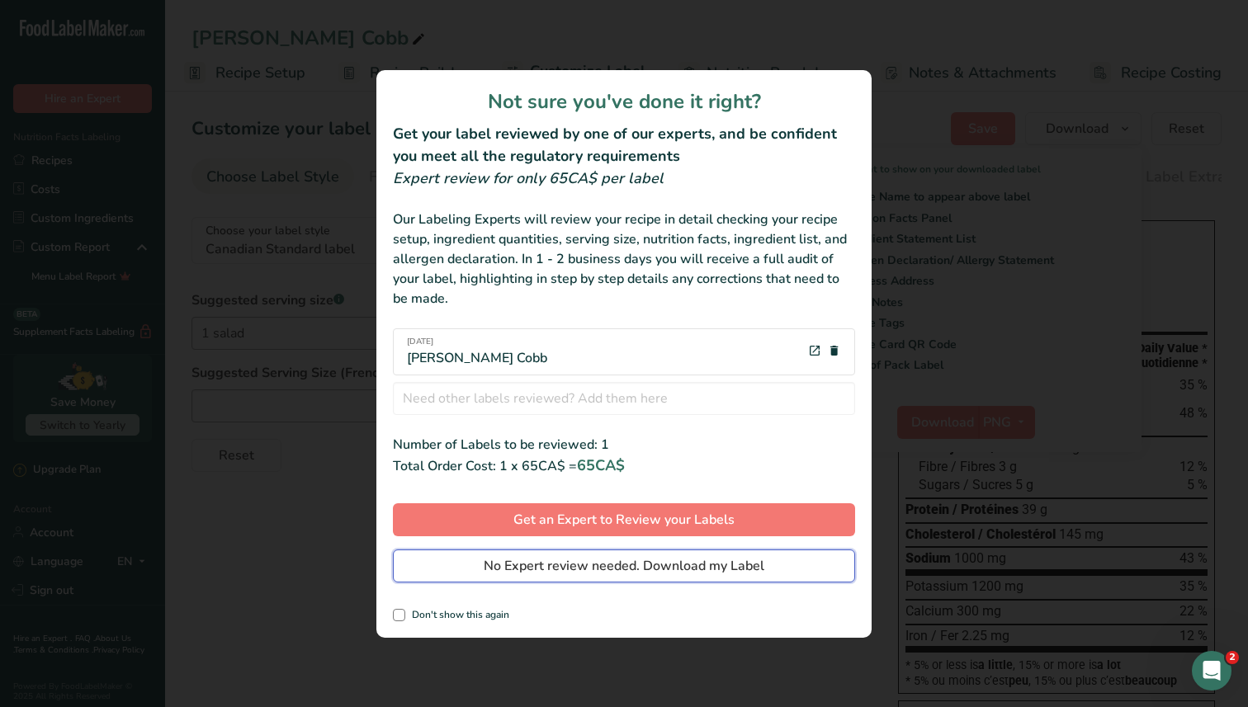
click at [651, 563] on span "No Expert review needed. Download my Label" at bounding box center [624, 566] width 281 height 20
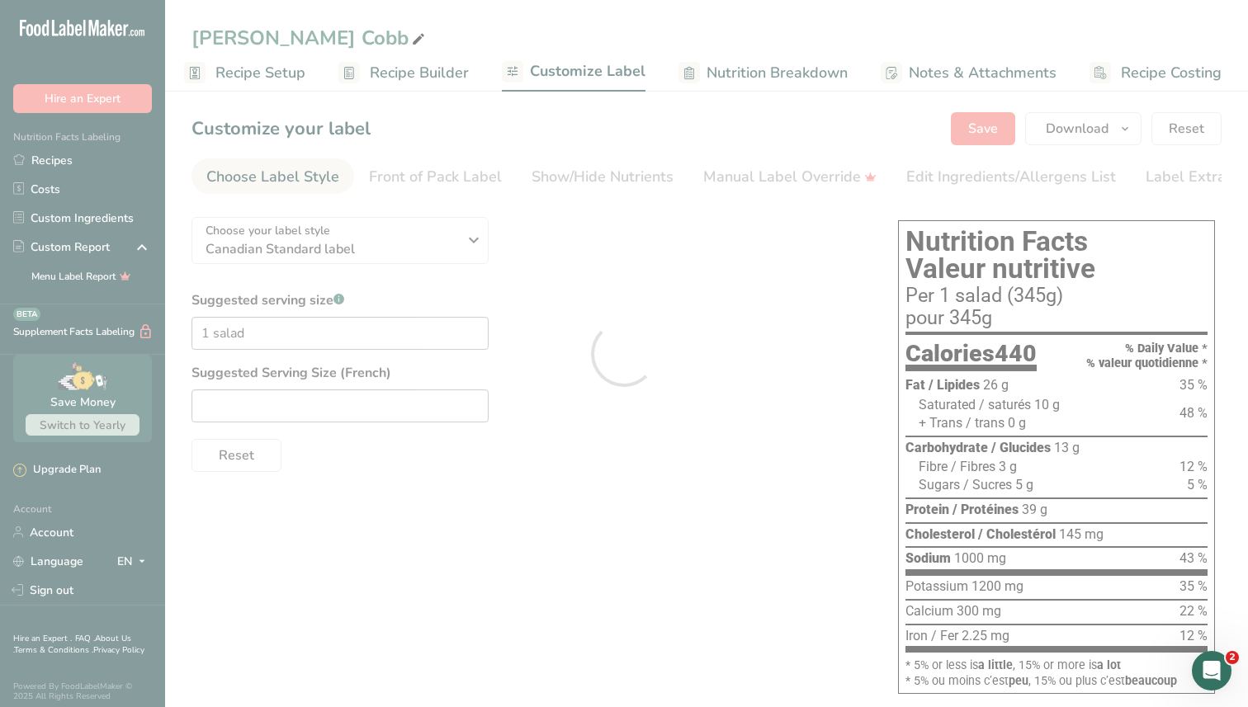
scroll to position [0, 0]
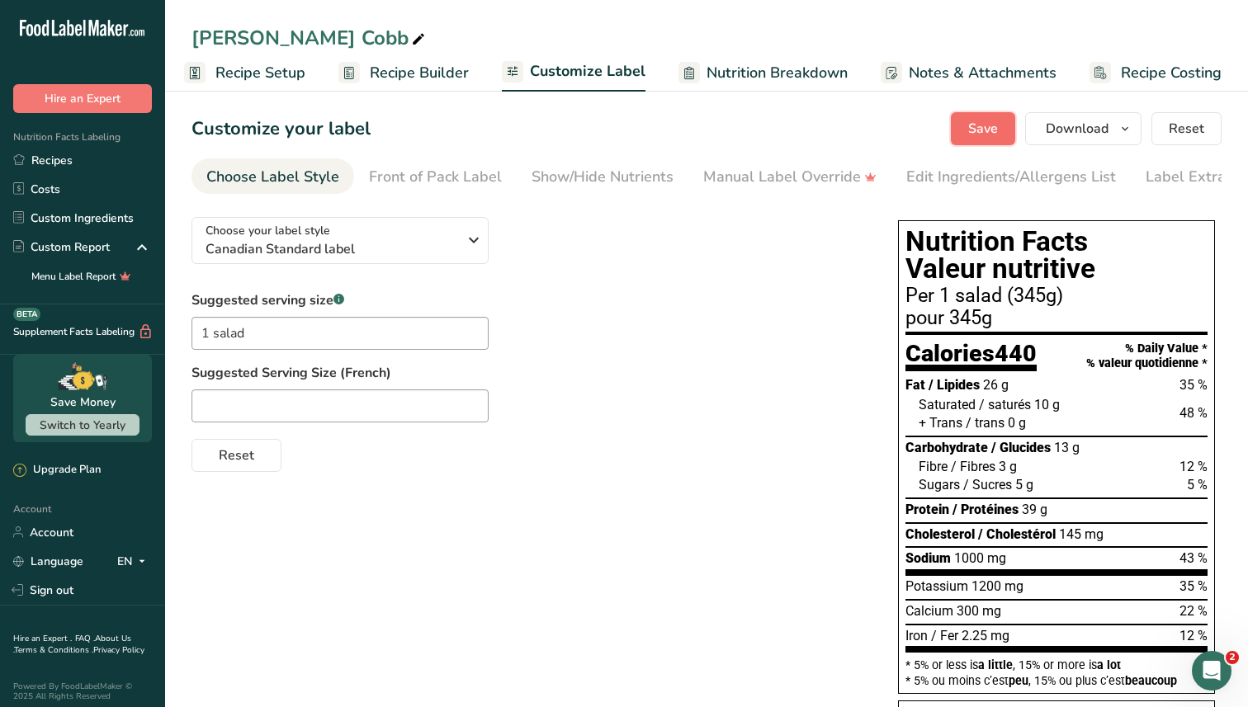
click at [985, 130] on span "Save" at bounding box center [983, 129] width 30 height 20
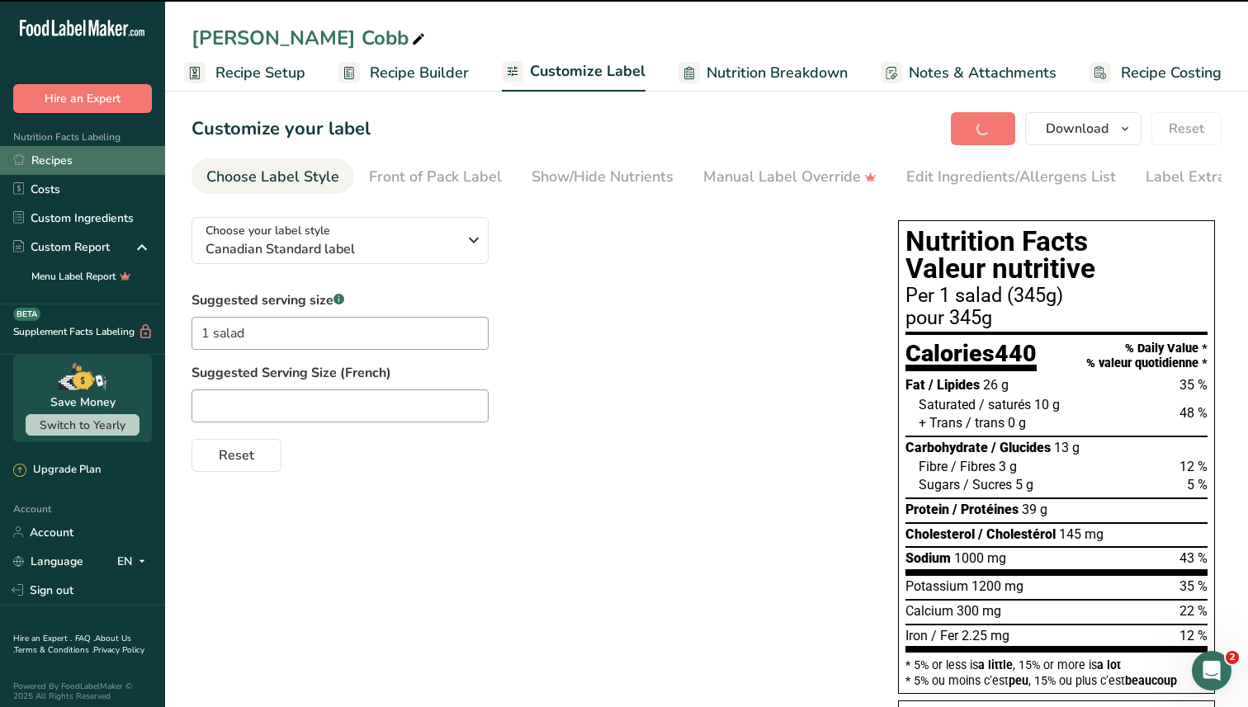
click at [57, 154] on link "Recipes" at bounding box center [82, 160] width 165 height 29
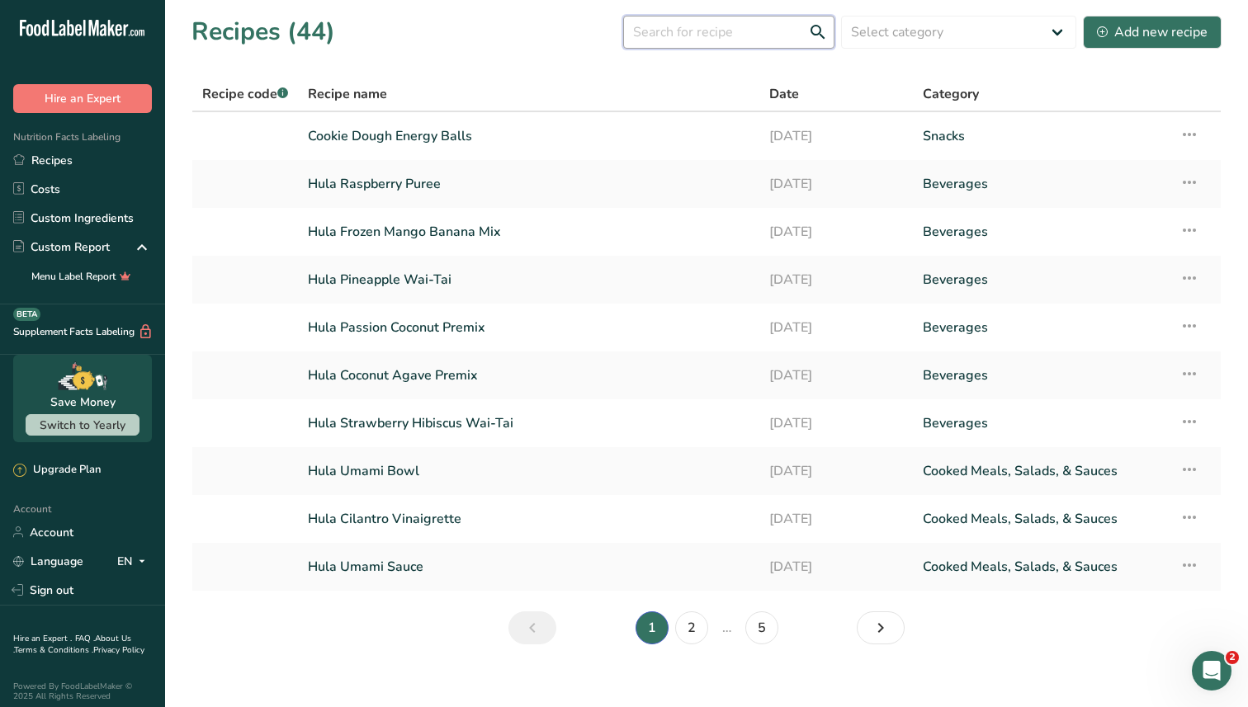
click at [732, 30] on input "text" at bounding box center [728, 32] width 211 height 33
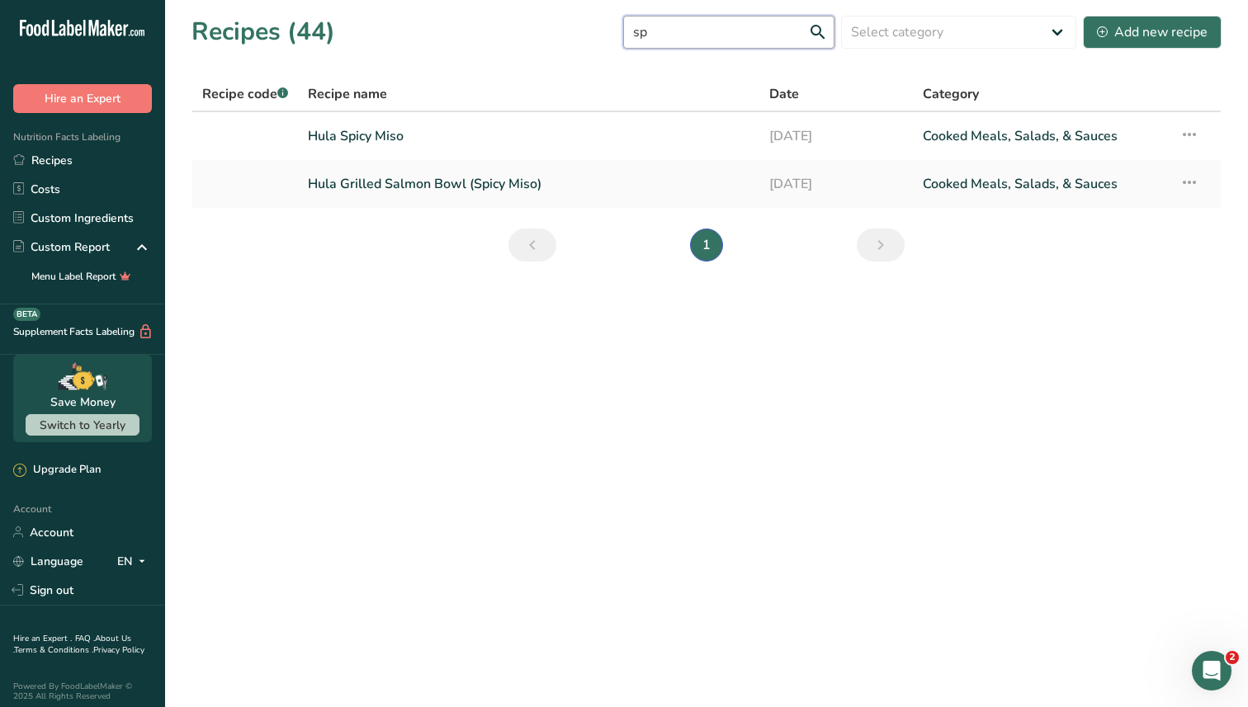
type input "s"
type input "italian"
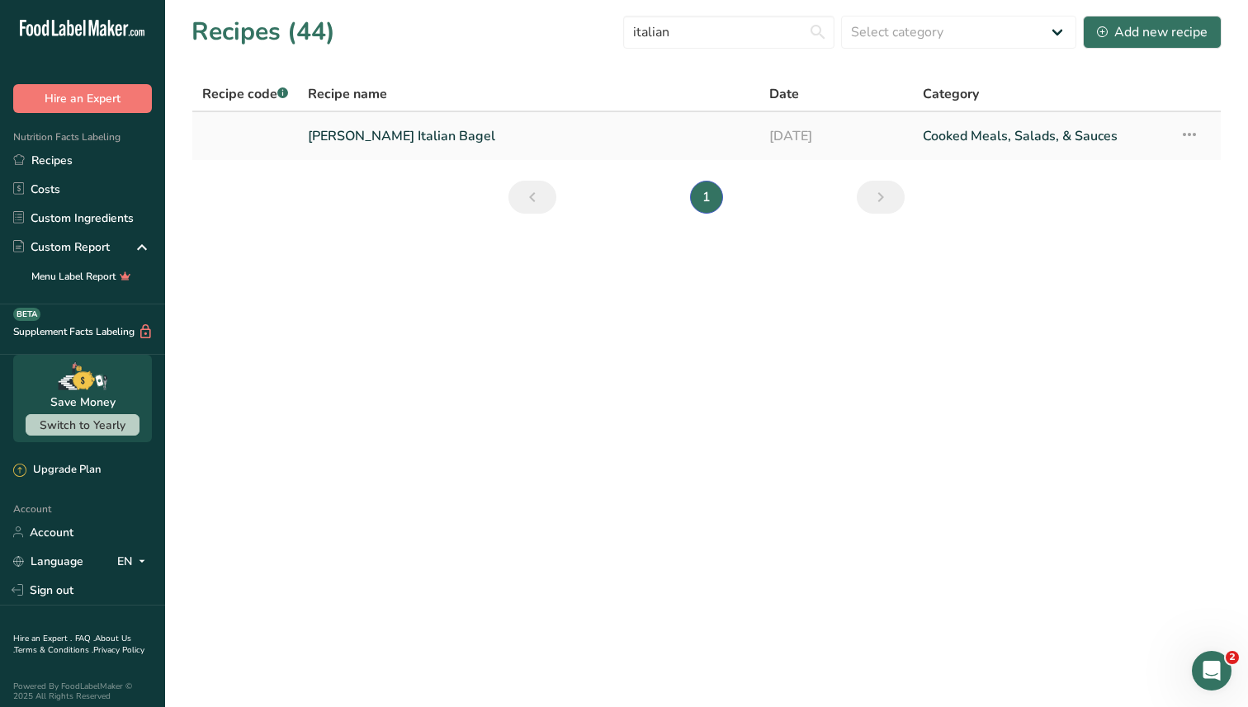
click at [425, 140] on link "[PERSON_NAME] Italian Bagel" at bounding box center [529, 136] width 442 height 35
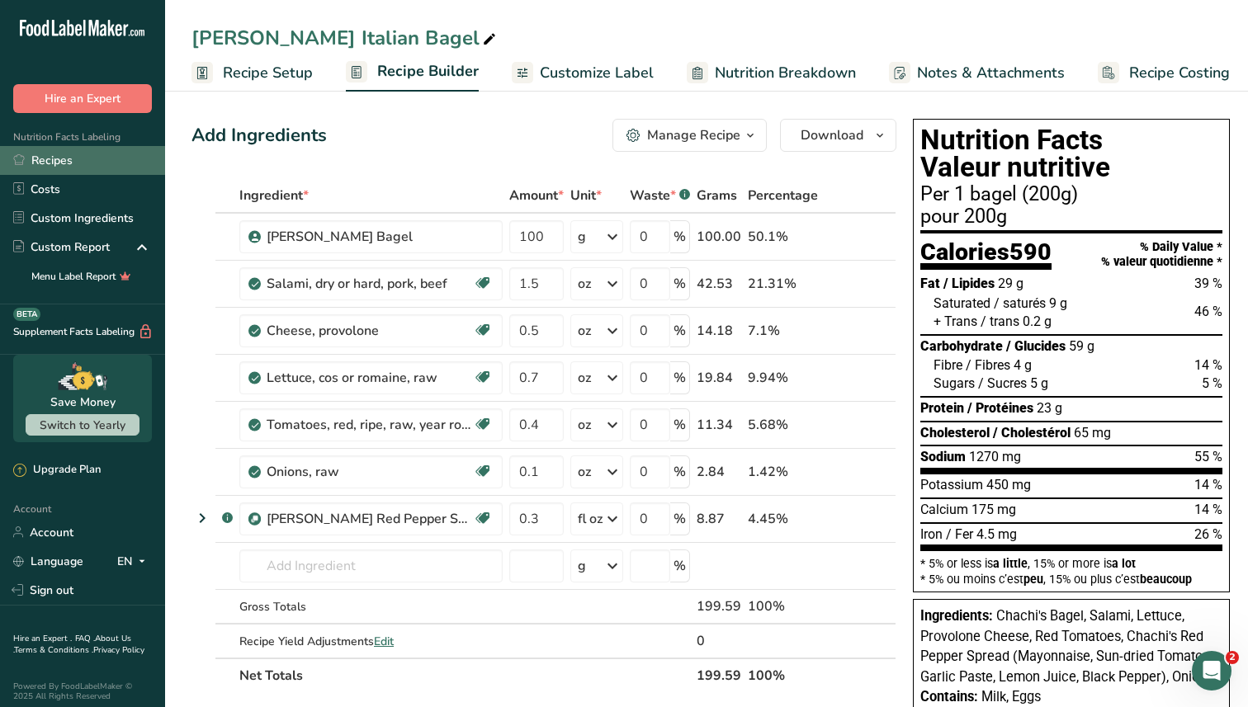
click at [87, 163] on link "Recipes" at bounding box center [82, 160] width 165 height 29
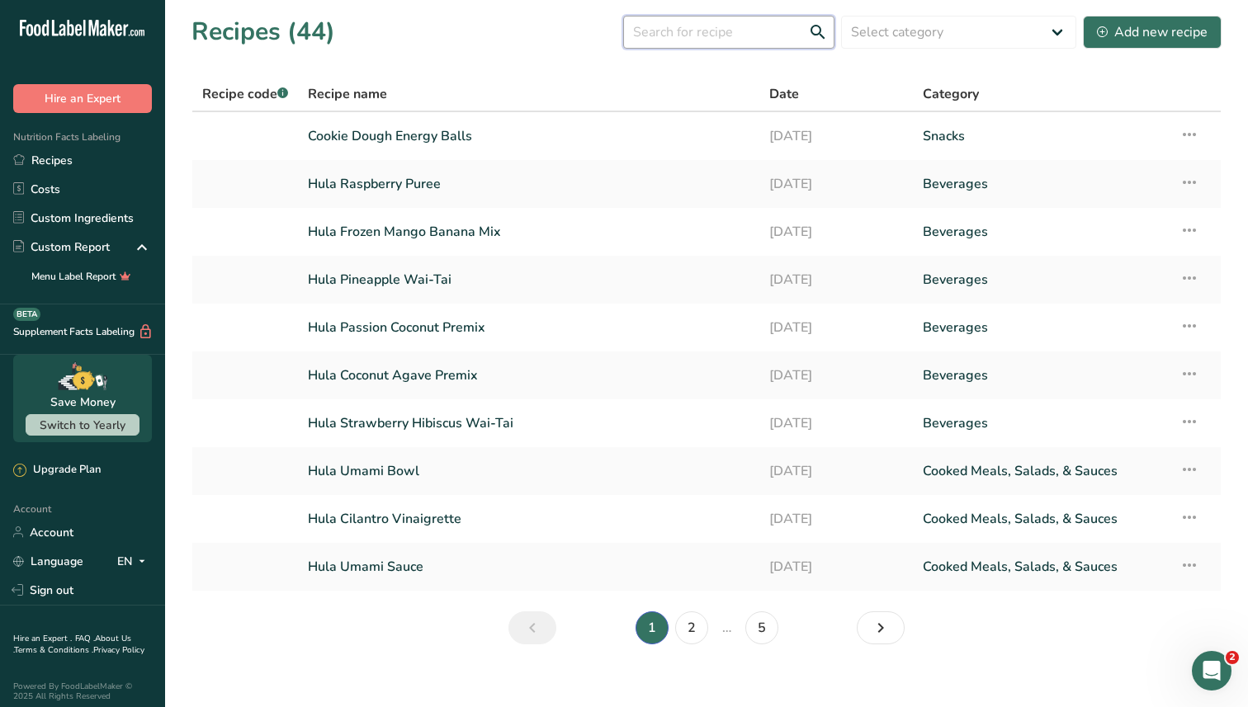
click at [689, 36] on input "text" at bounding box center [728, 32] width 211 height 33
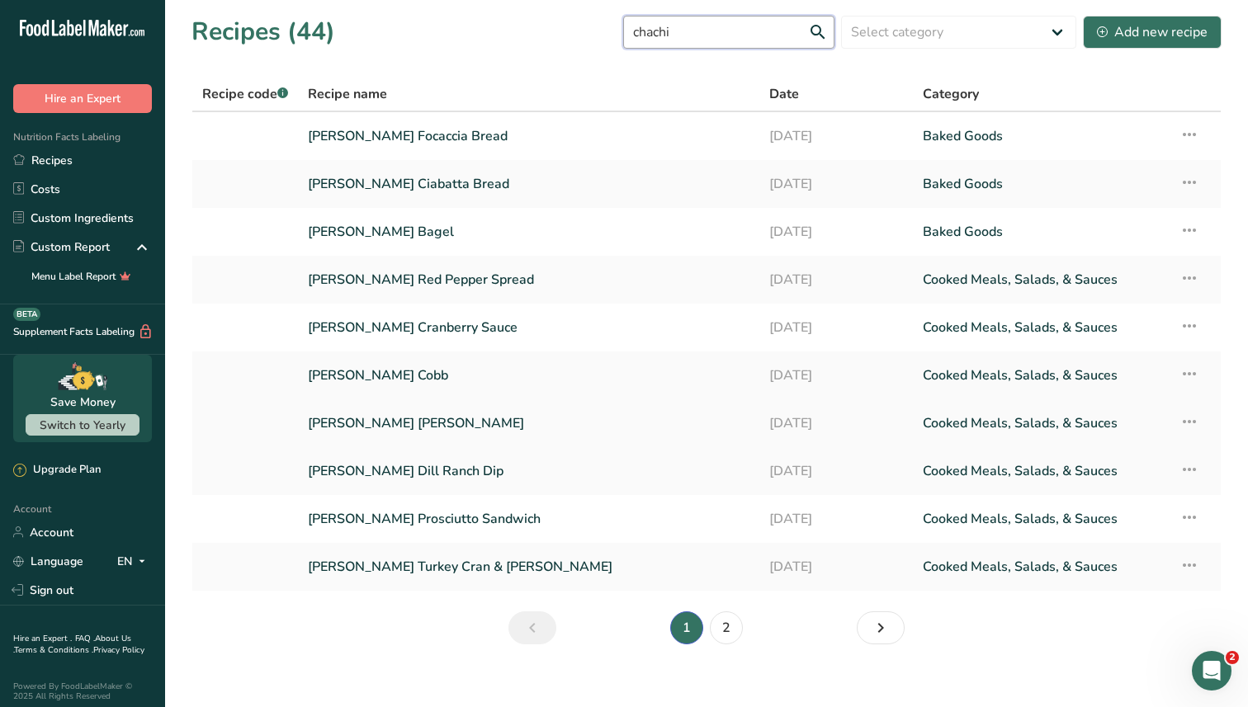
scroll to position [17, 0]
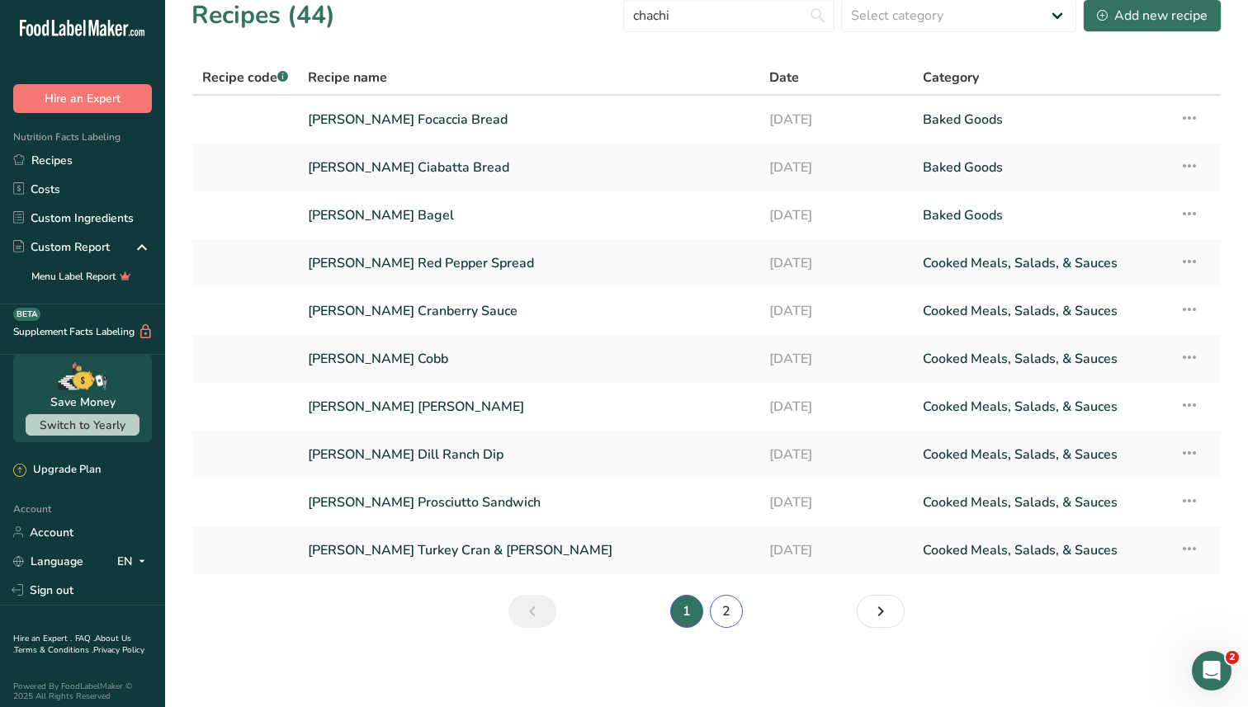
click at [727, 612] on link "2" at bounding box center [726, 611] width 33 height 33
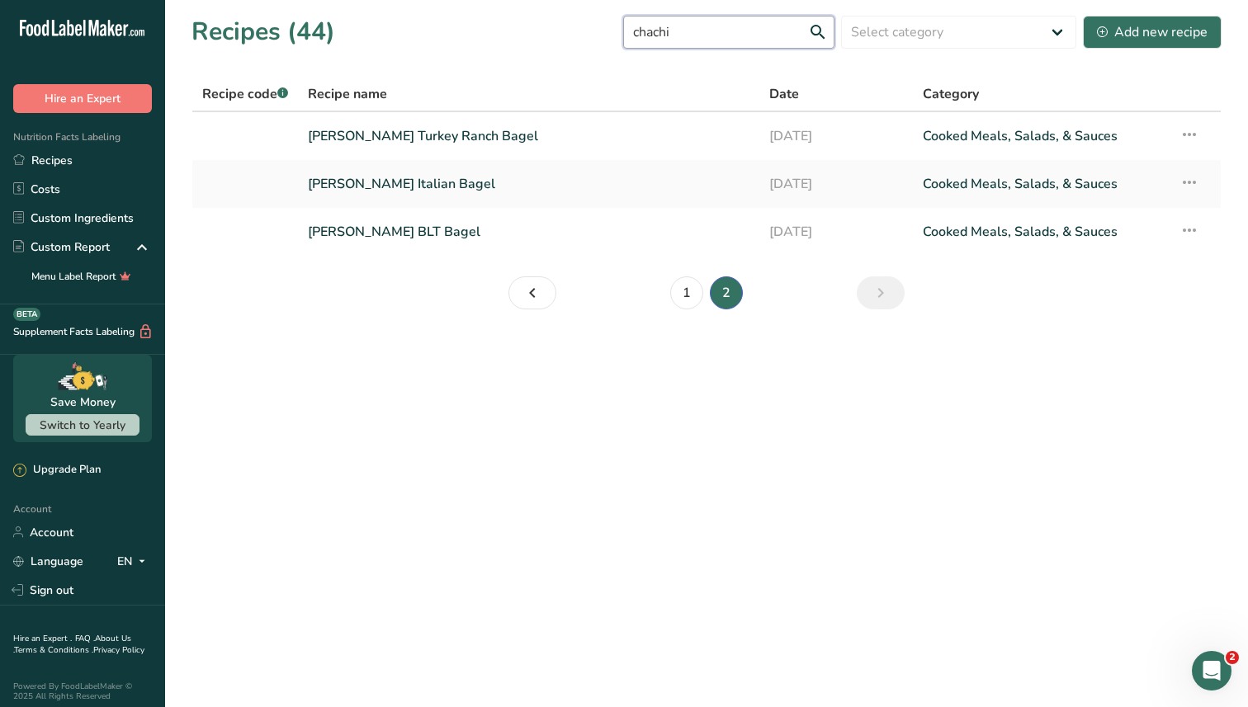
drag, startPoint x: 730, startPoint y: 22, endPoint x: 715, endPoint y: 22, distance: 15.7
click at [715, 22] on input "chachi" at bounding box center [728, 32] width 211 height 33
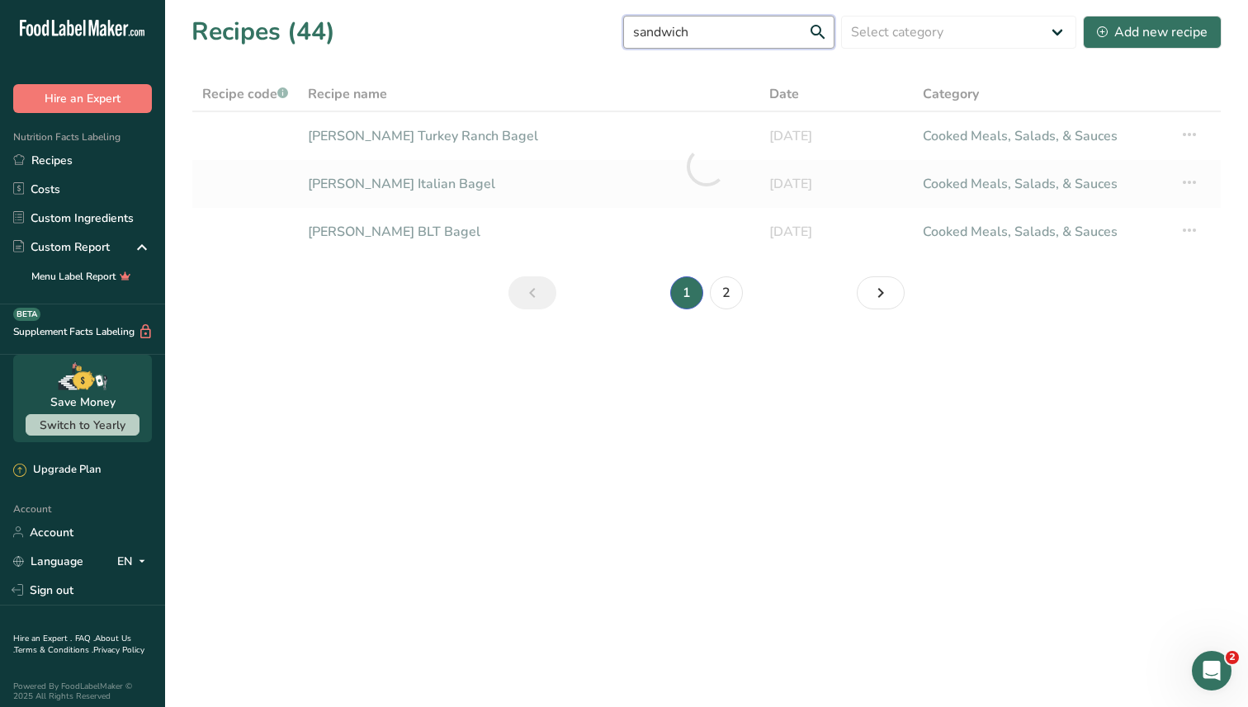
type input "sandwich"
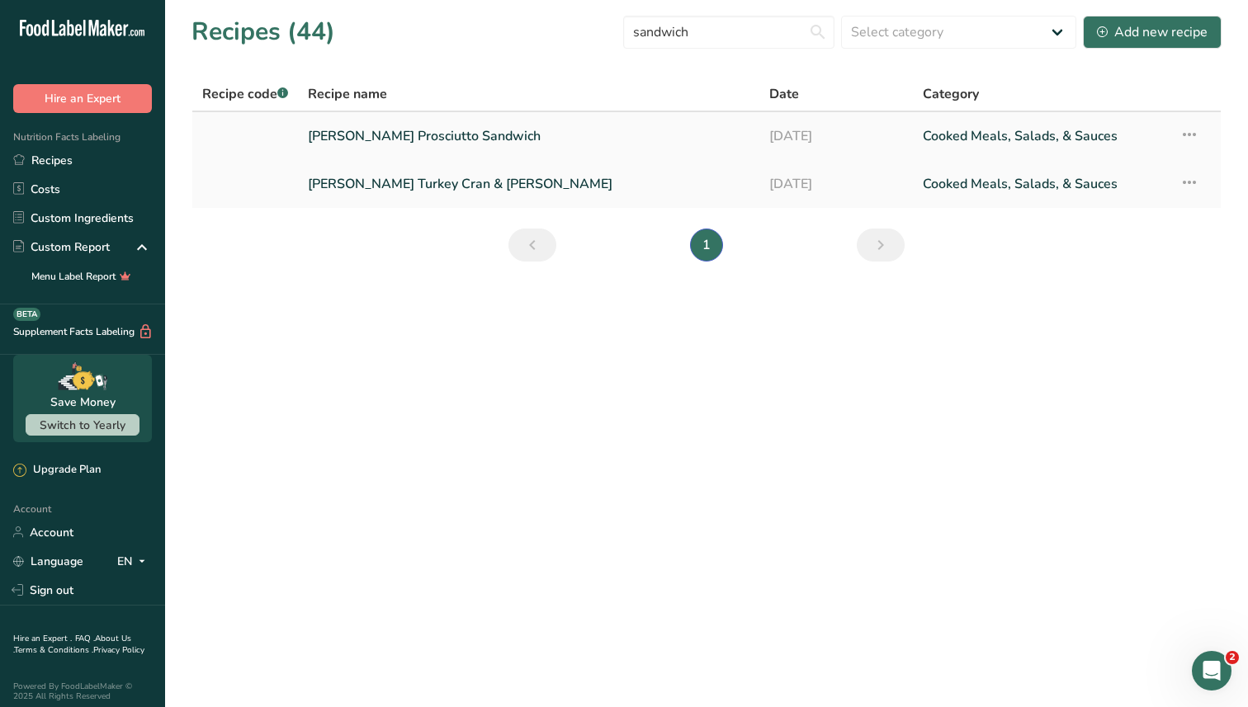
click at [462, 134] on link "[PERSON_NAME] Prosciutto Sandwich" at bounding box center [529, 136] width 442 height 35
